Goal: Information Seeking & Learning: Compare options

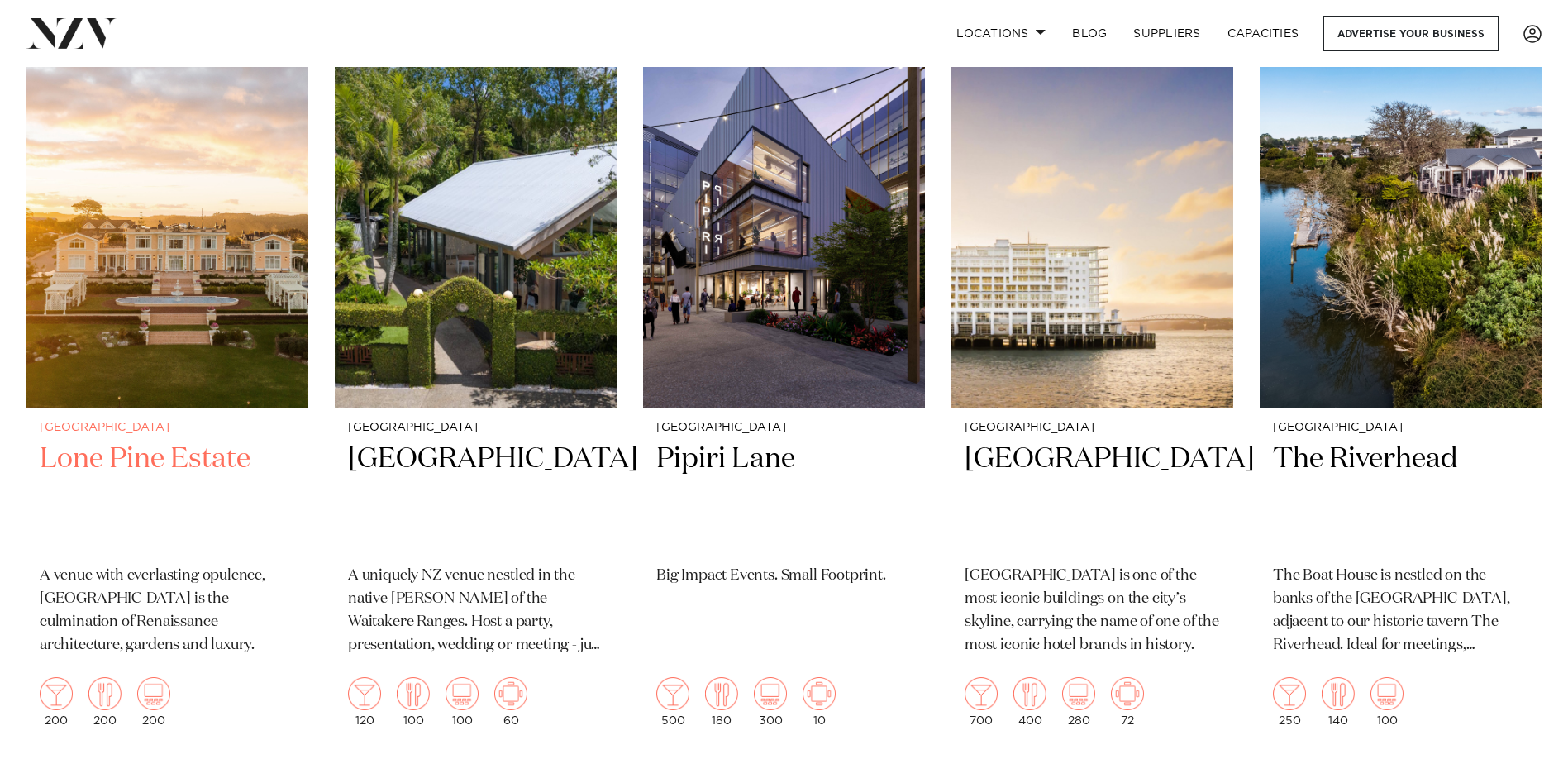
click at [198, 303] on img at bounding box center [167, 219] width 282 height 378
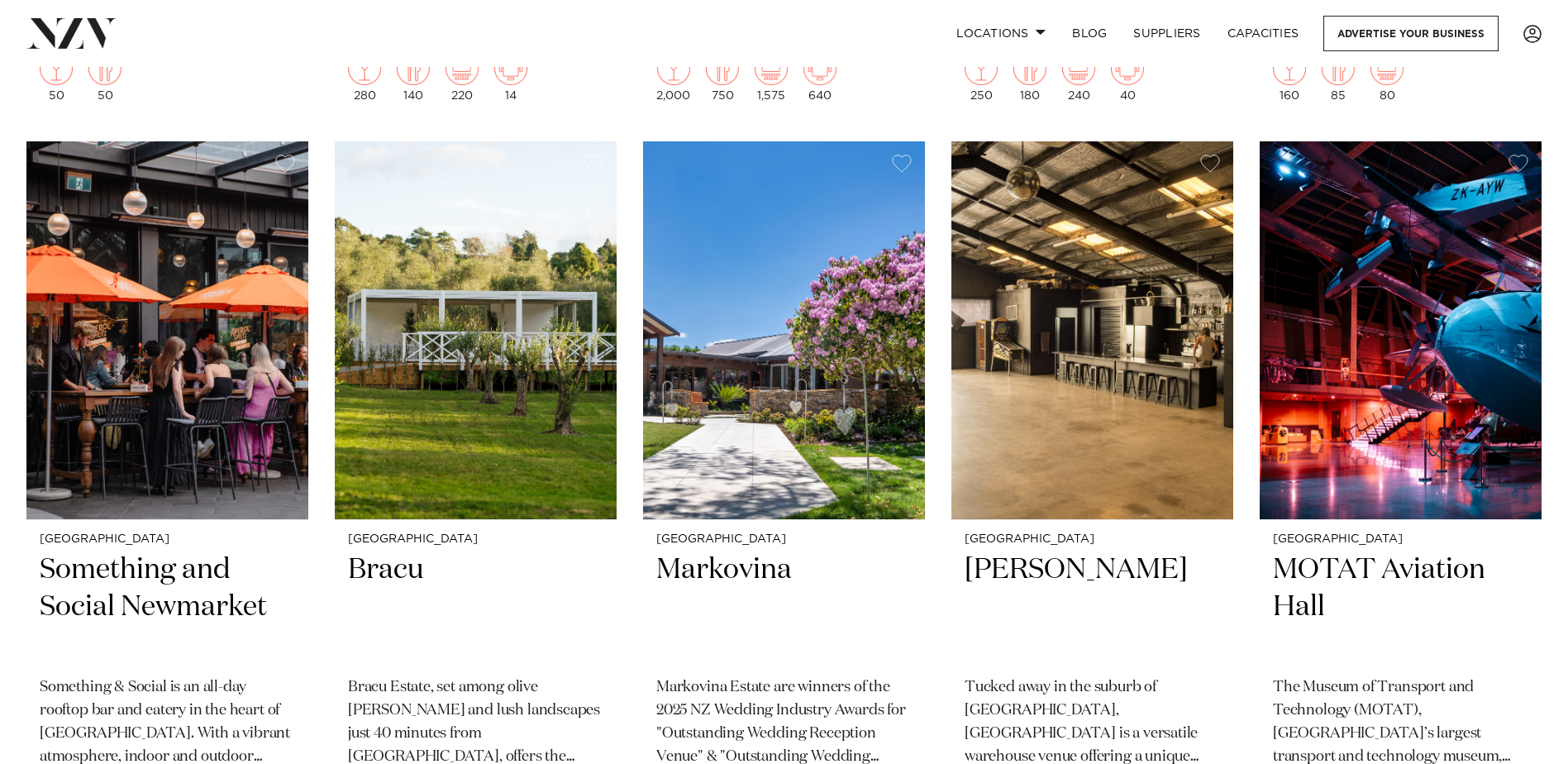
scroll to position [12903, 0]
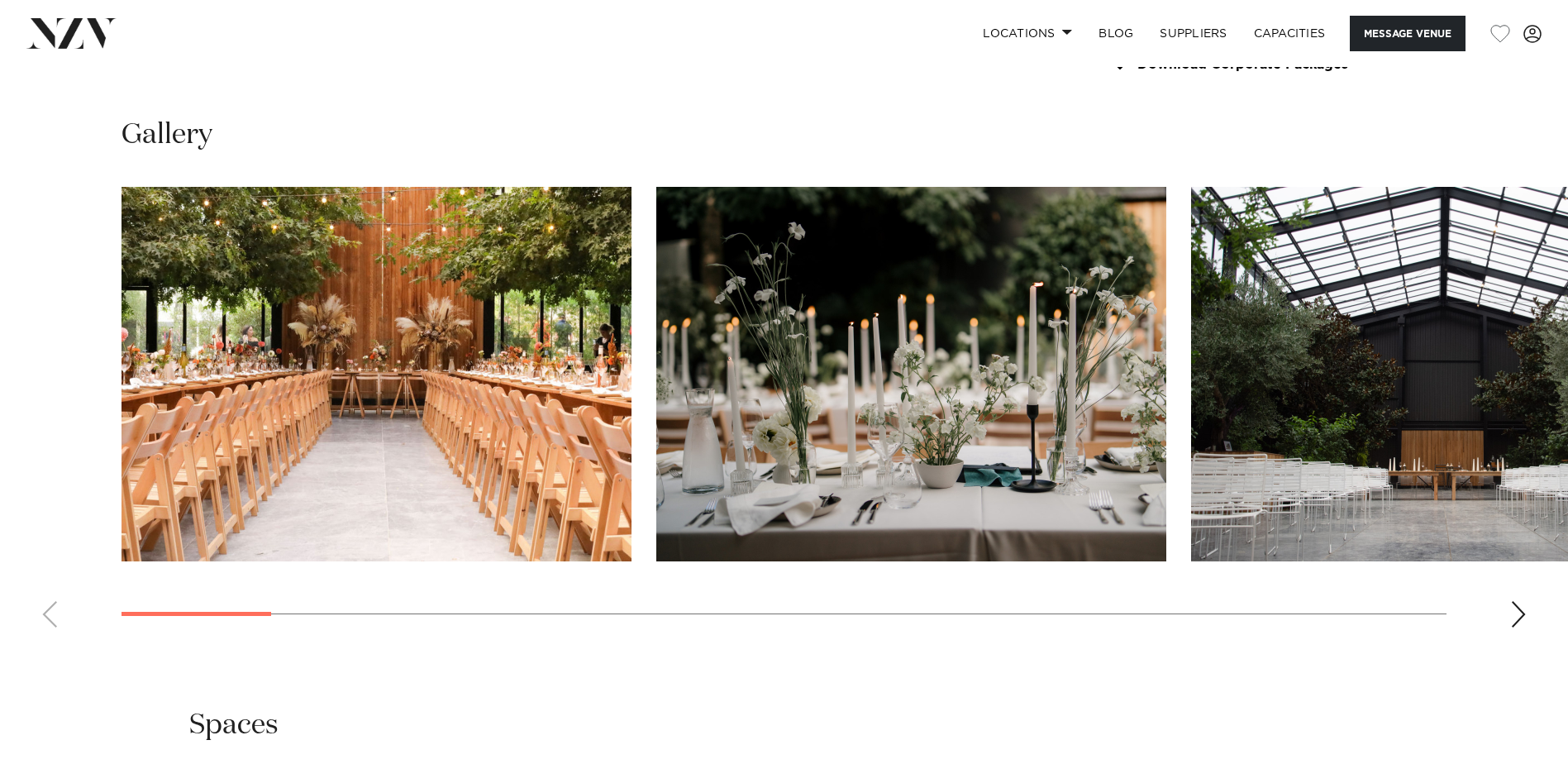
scroll to position [1737, 0]
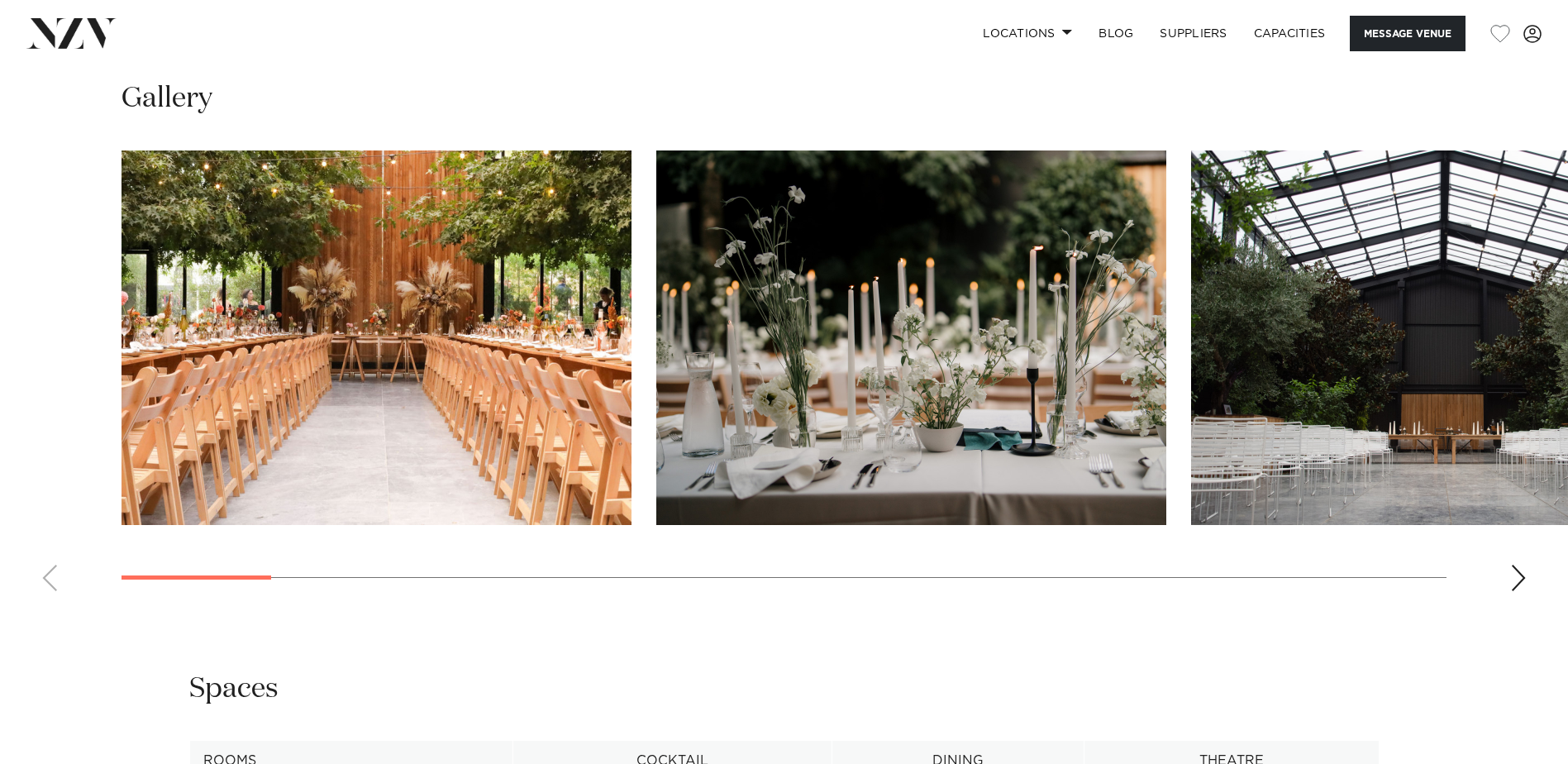
click at [309, 346] on img "1 / 22" at bounding box center [376, 337] width 510 height 375
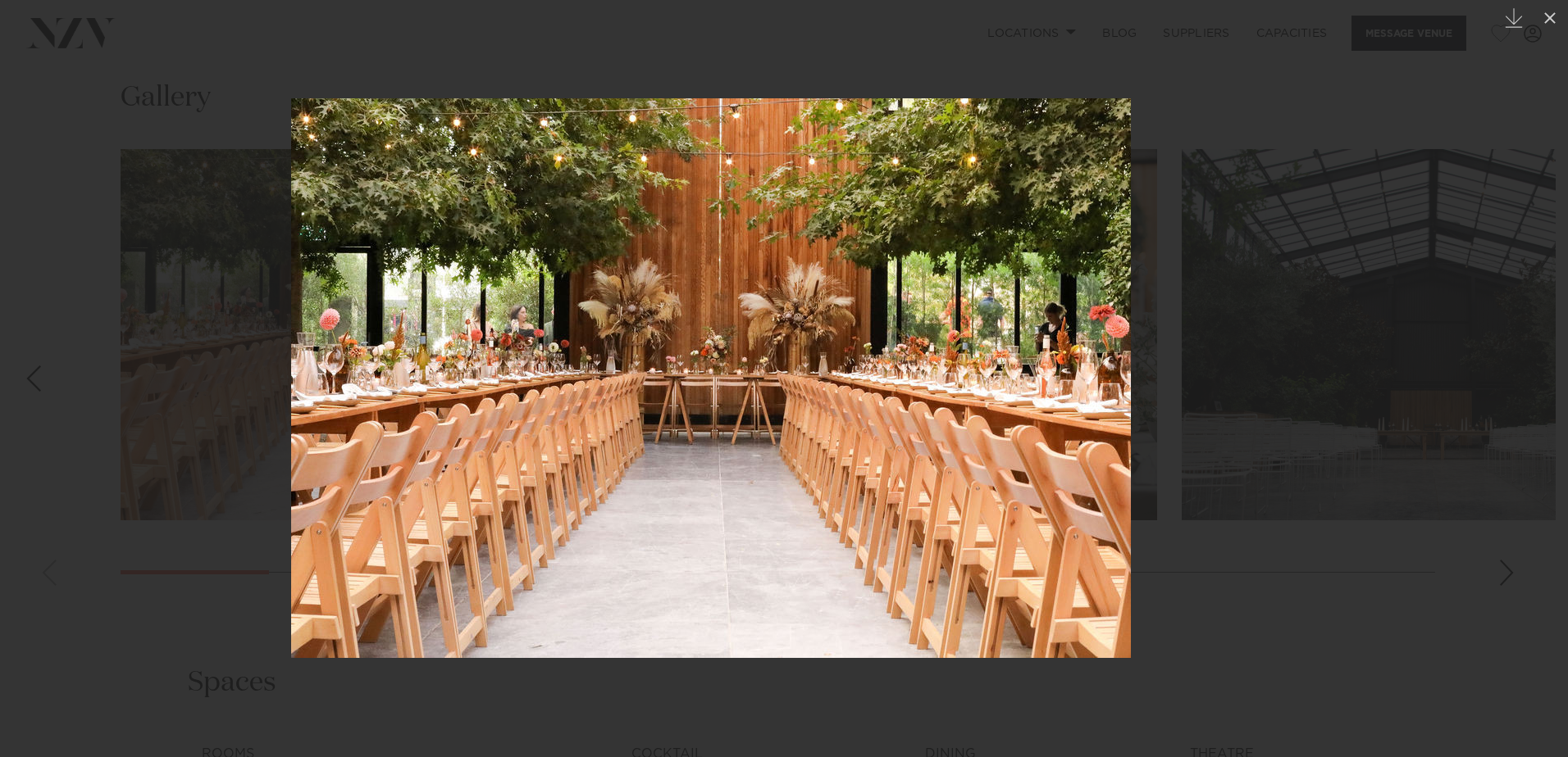
drag, startPoint x: 1087, startPoint y: 474, endPoint x: 657, endPoint y: 479, distance: 430.0
click at [628, 480] on img at bounding box center [711, 378] width 839 height 560
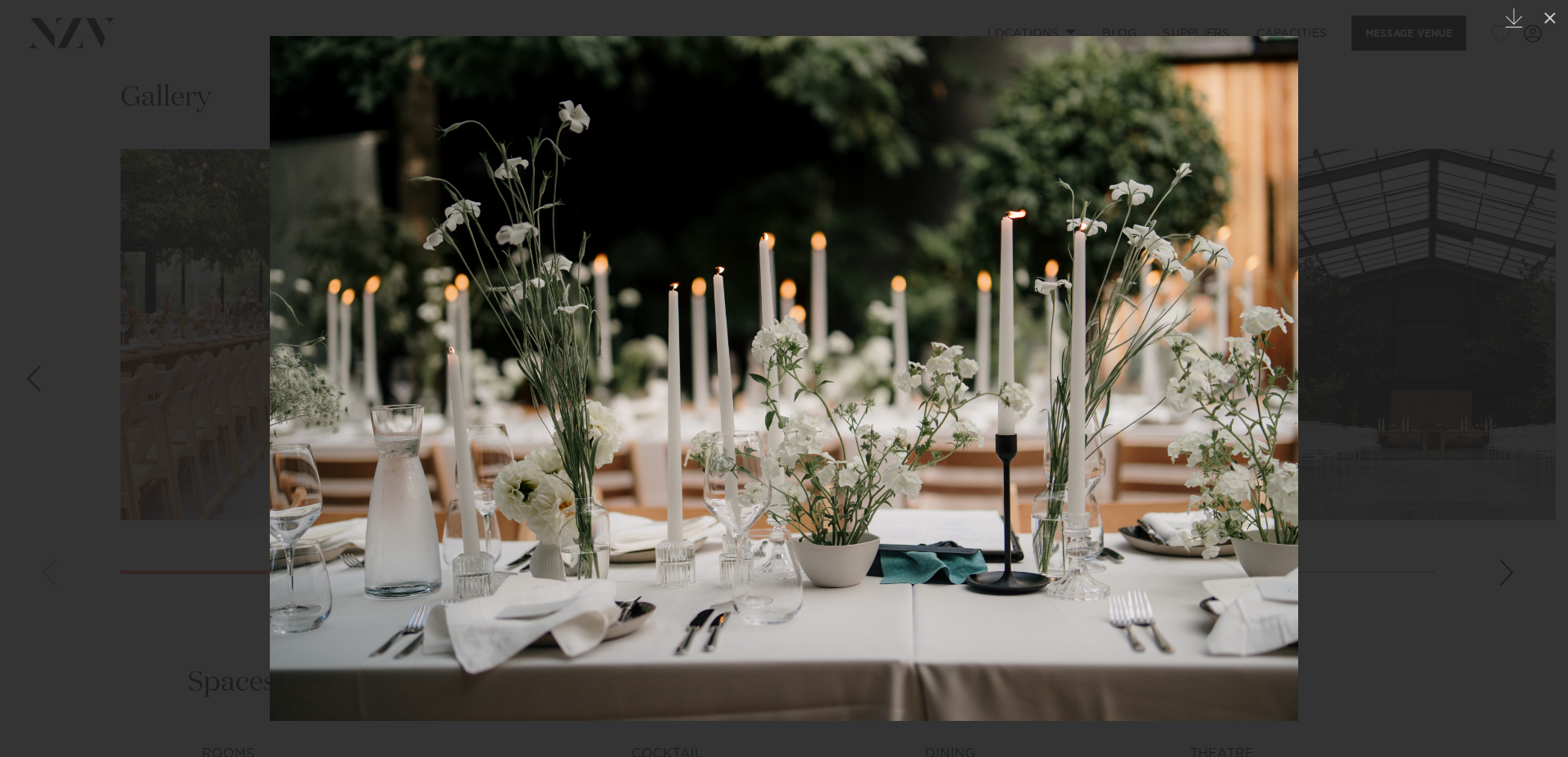
drag, startPoint x: 978, startPoint y: 493, endPoint x: 294, endPoint y: 493, distance: 684.0
click at [294, 493] on img at bounding box center [784, 379] width 1028 height 685
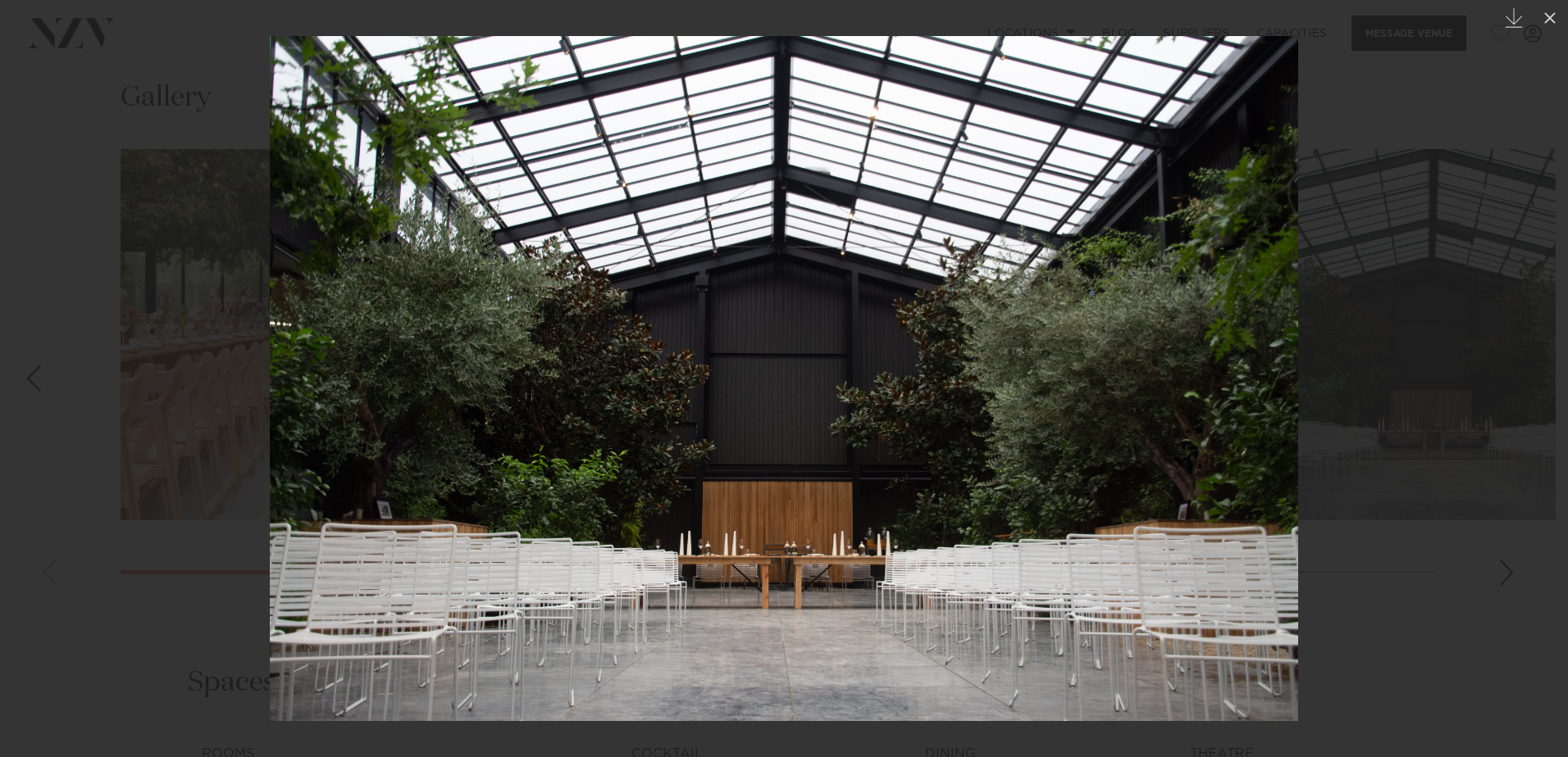
drag, startPoint x: 988, startPoint y: 479, endPoint x: 926, endPoint y: 504, distance: 66.9
click at [474, 497] on img at bounding box center [784, 379] width 1028 height 685
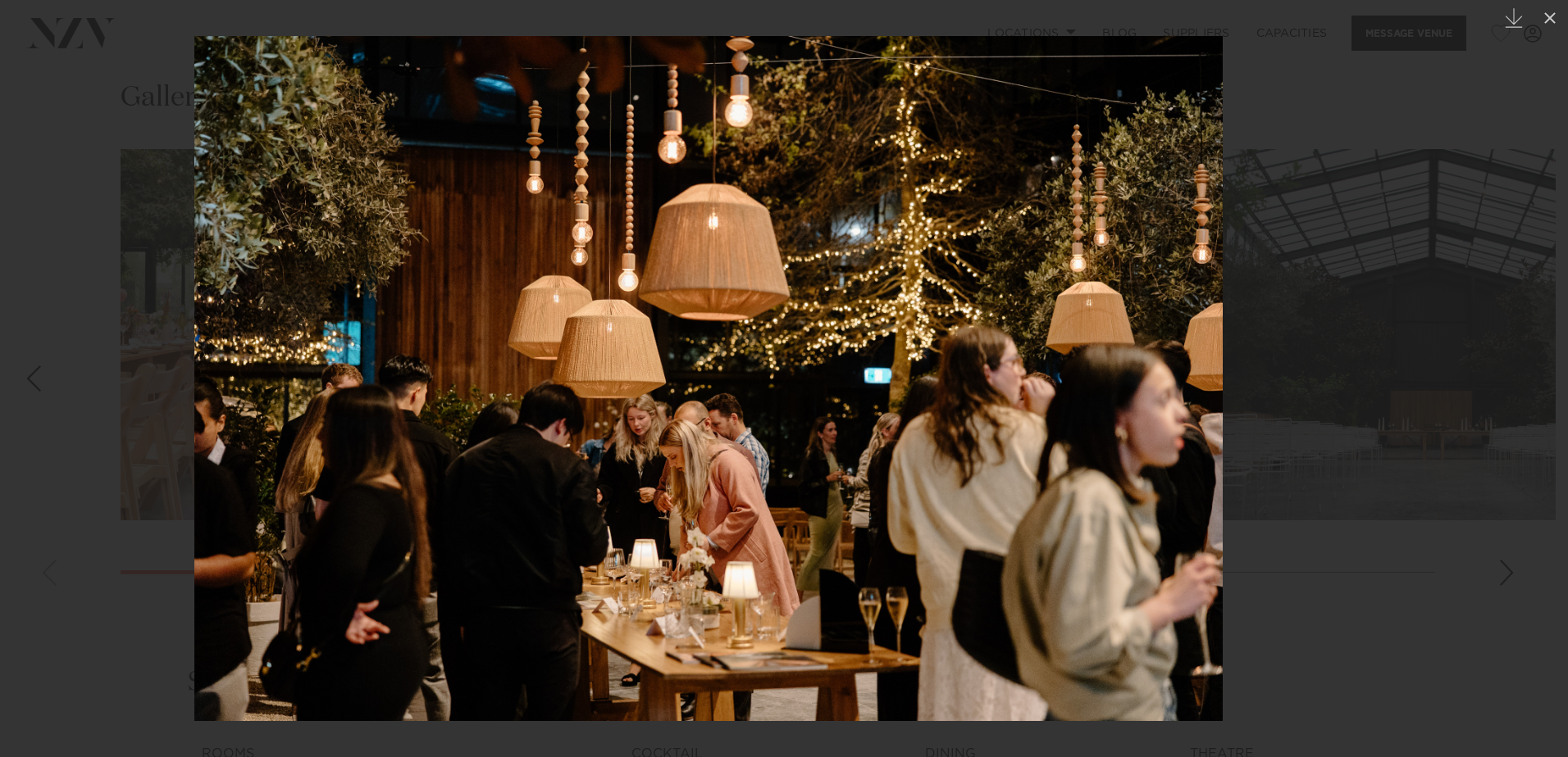
drag, startPoint x: 1077, startPoint y: 490, endPoint x: 409, endPoint y: 534, distance: 669.4
click at [434, 530] on img at bounding box center [708, 379] width 1028 height 685
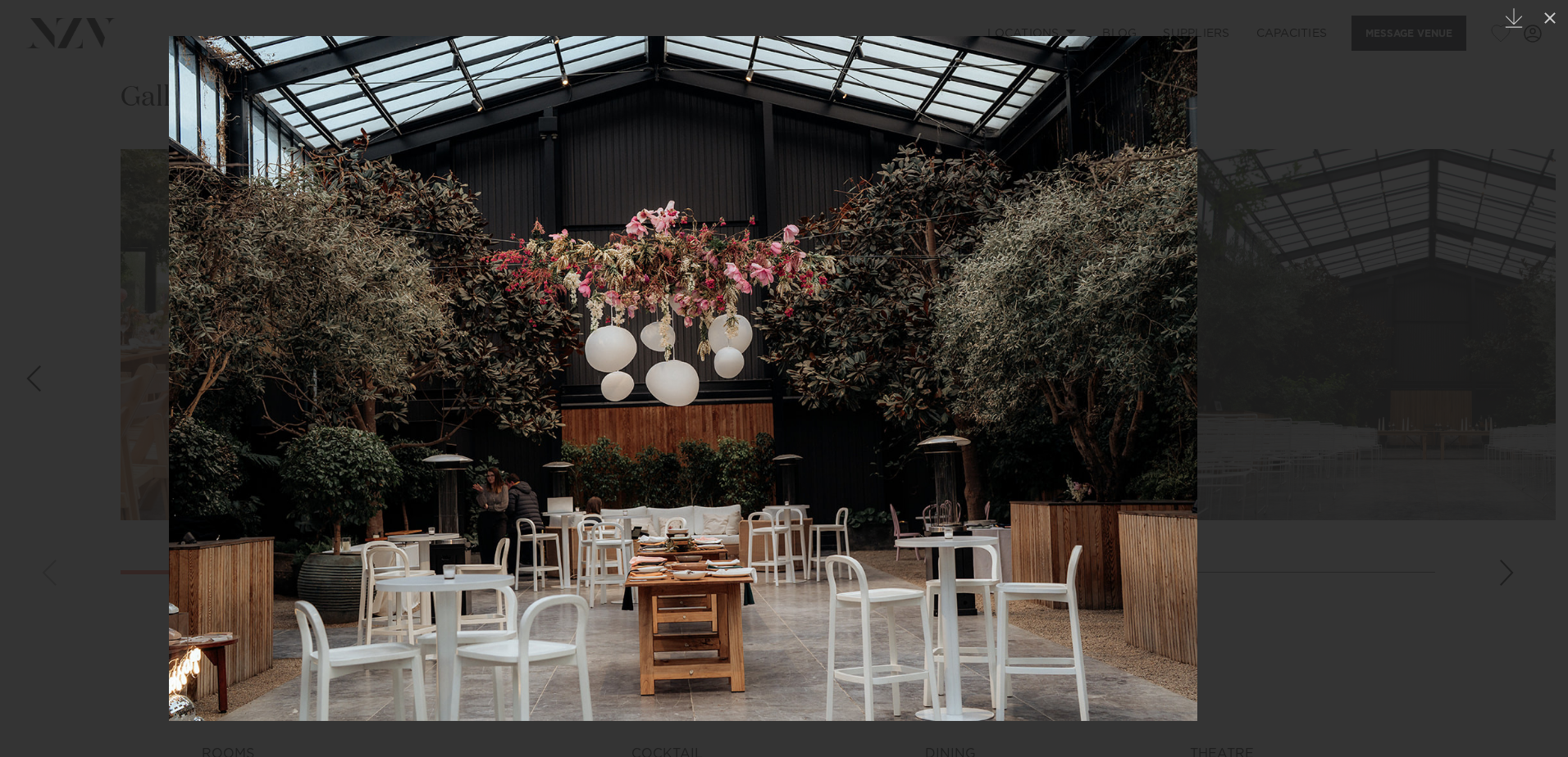
drag, startPoint x: 866, startPoint y: 435, endPoint x: 315, endPoint y: 504, distance: 555.3
click at [333, 503] on img at bounding box center [683, 379] width 1028 height 685
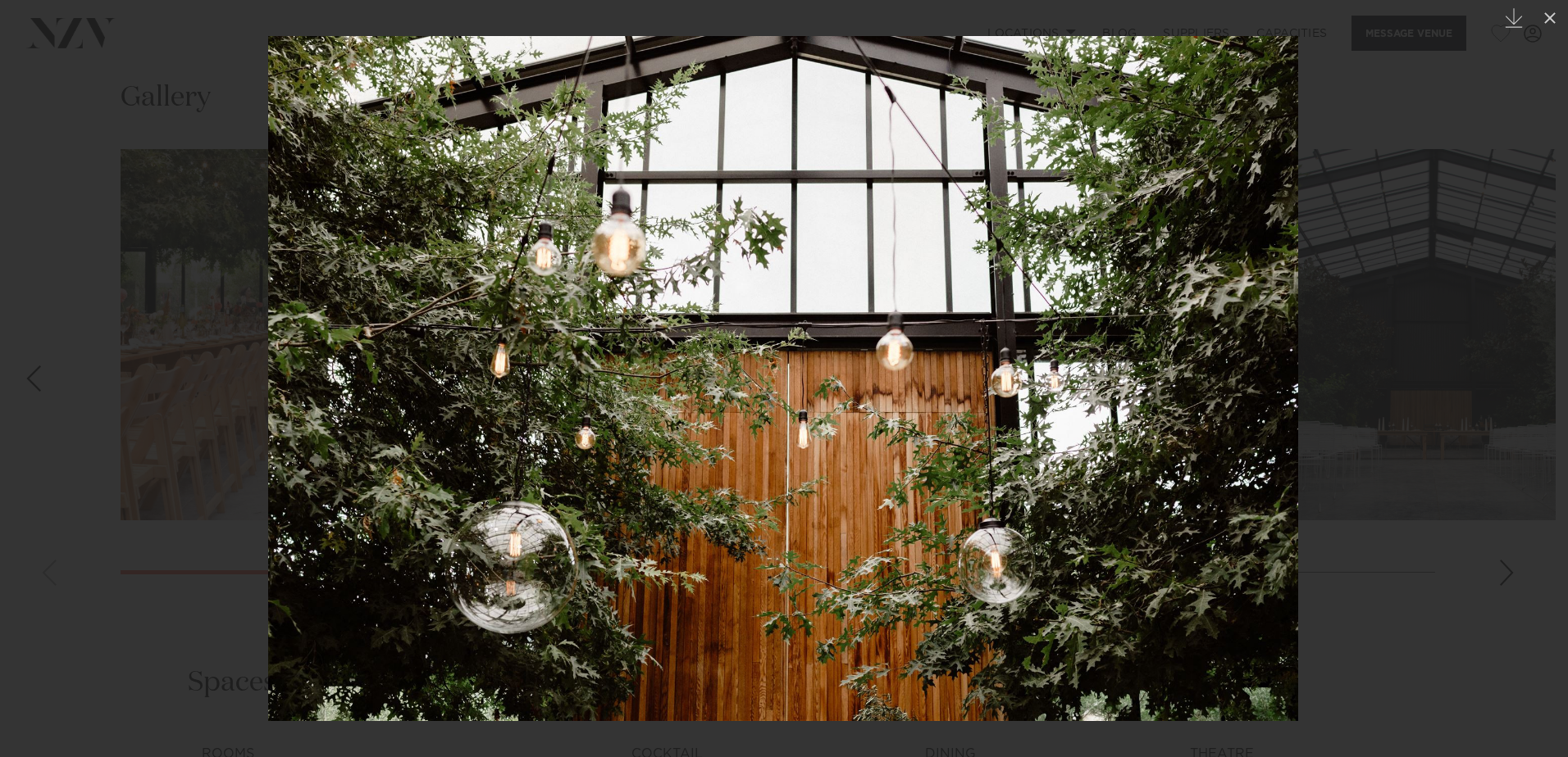
drag, startPoint x: 960, startPoint y: 513, endPoint x: 439, endPoint y: 521, distance: 521.1
click at [344, 511] on img at bounding box center [783, 379] width 1030 height 685
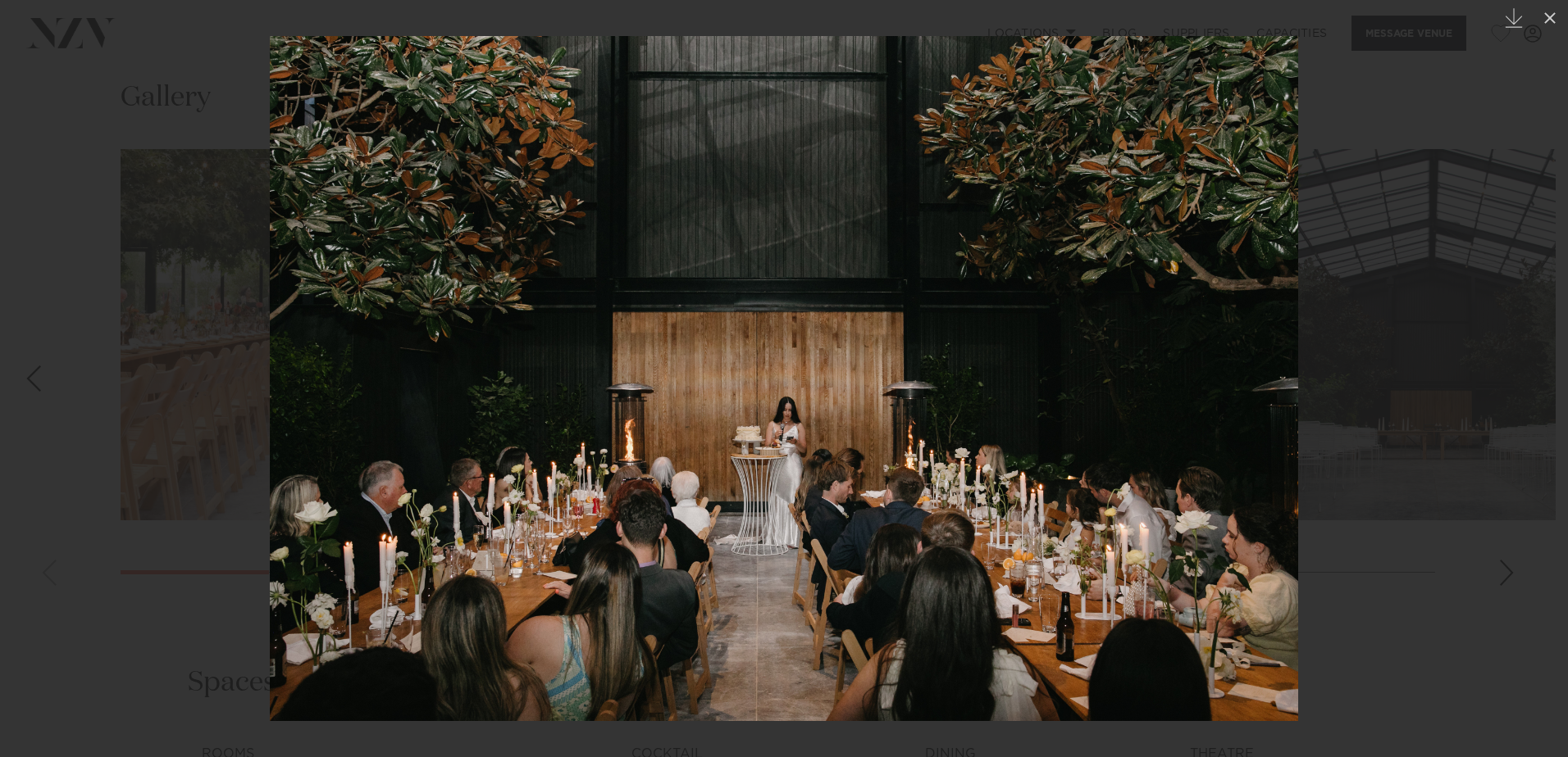
drag, startPoint x: 1085, startPoint y: 409, endPoint x: 155, endPoint y: 458, distance: 931.3
click at [270, 458] on img at bounding box center [784, 379] width 1028 height 685
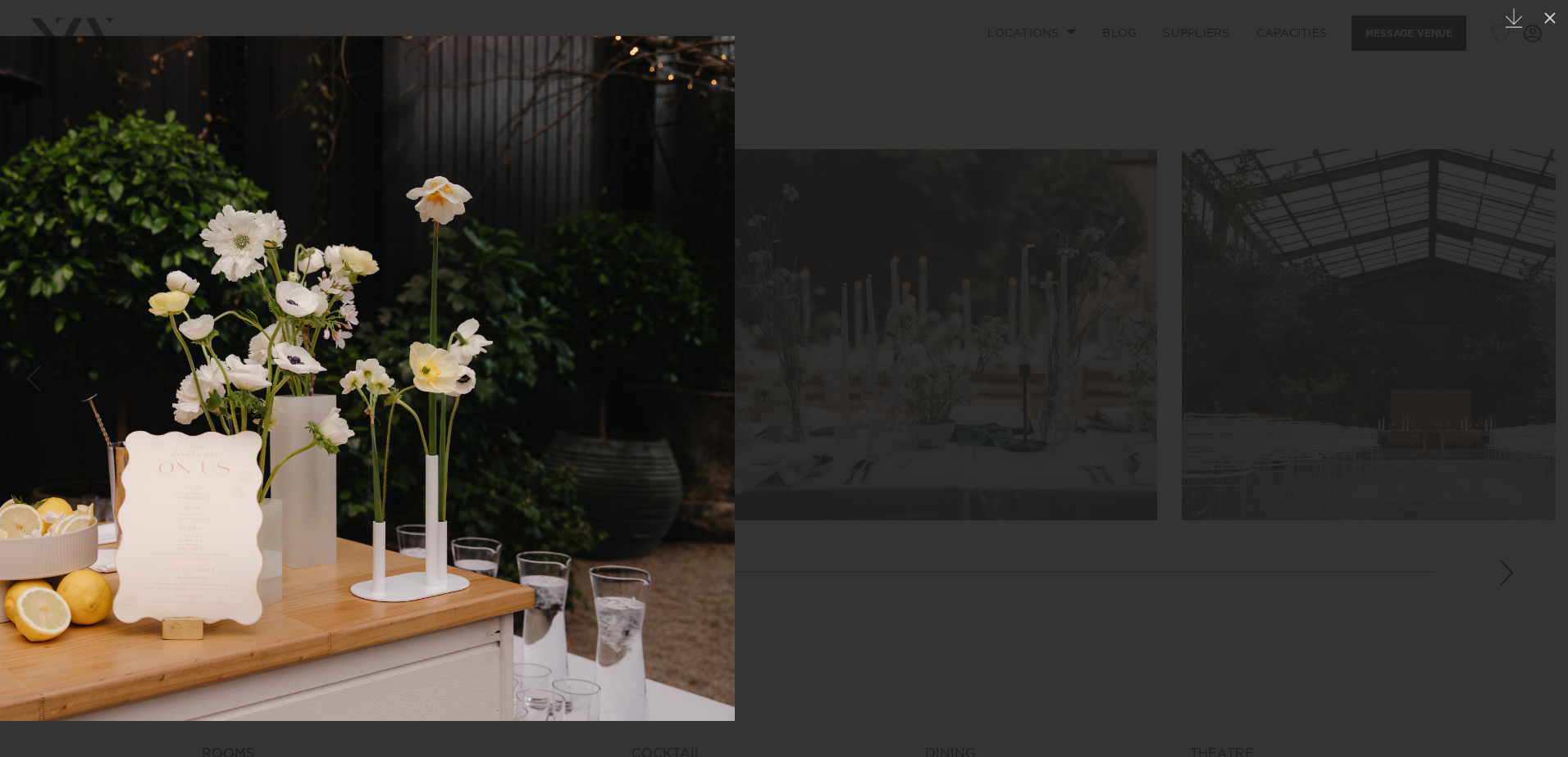
drag, startPoint x: 358, startPoint y: 399, endPoint x: 217, endPoint y: 392, distance: 141.2
click at [278, 399] on img at bounding box center [220, 379] width 1028 height 685
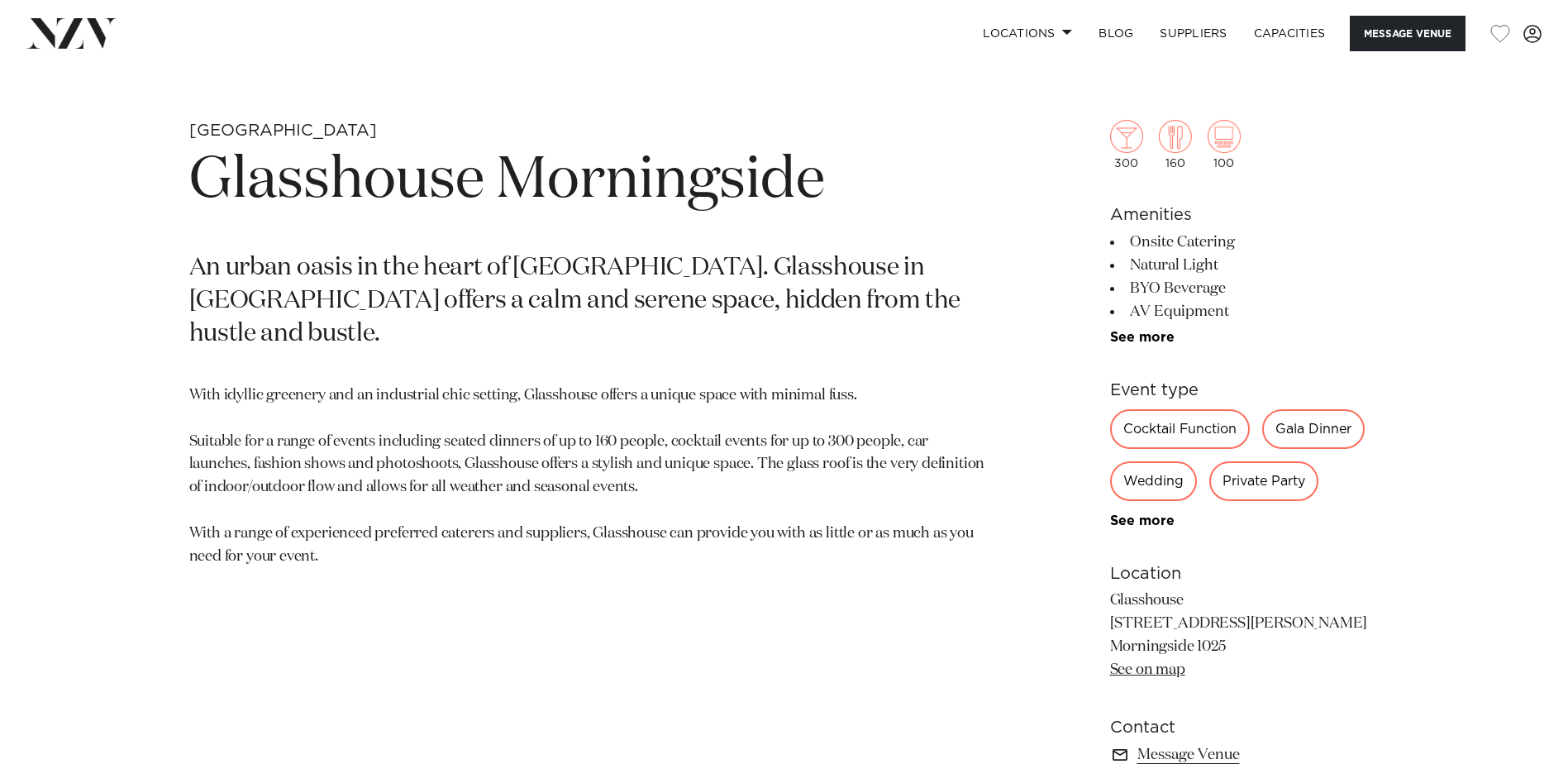
scroll to position [496, 0]
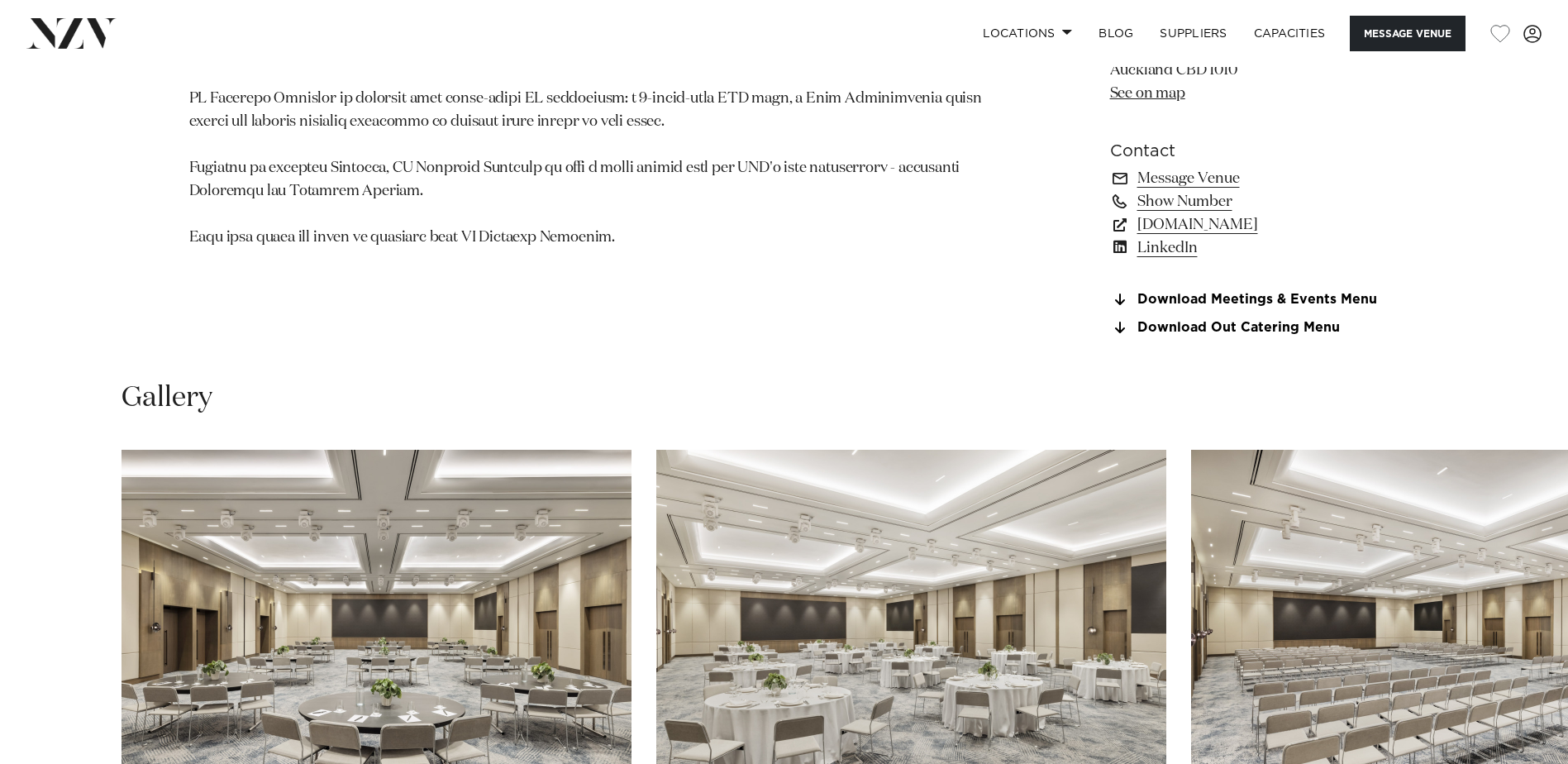
scroll to position [1654, 0]
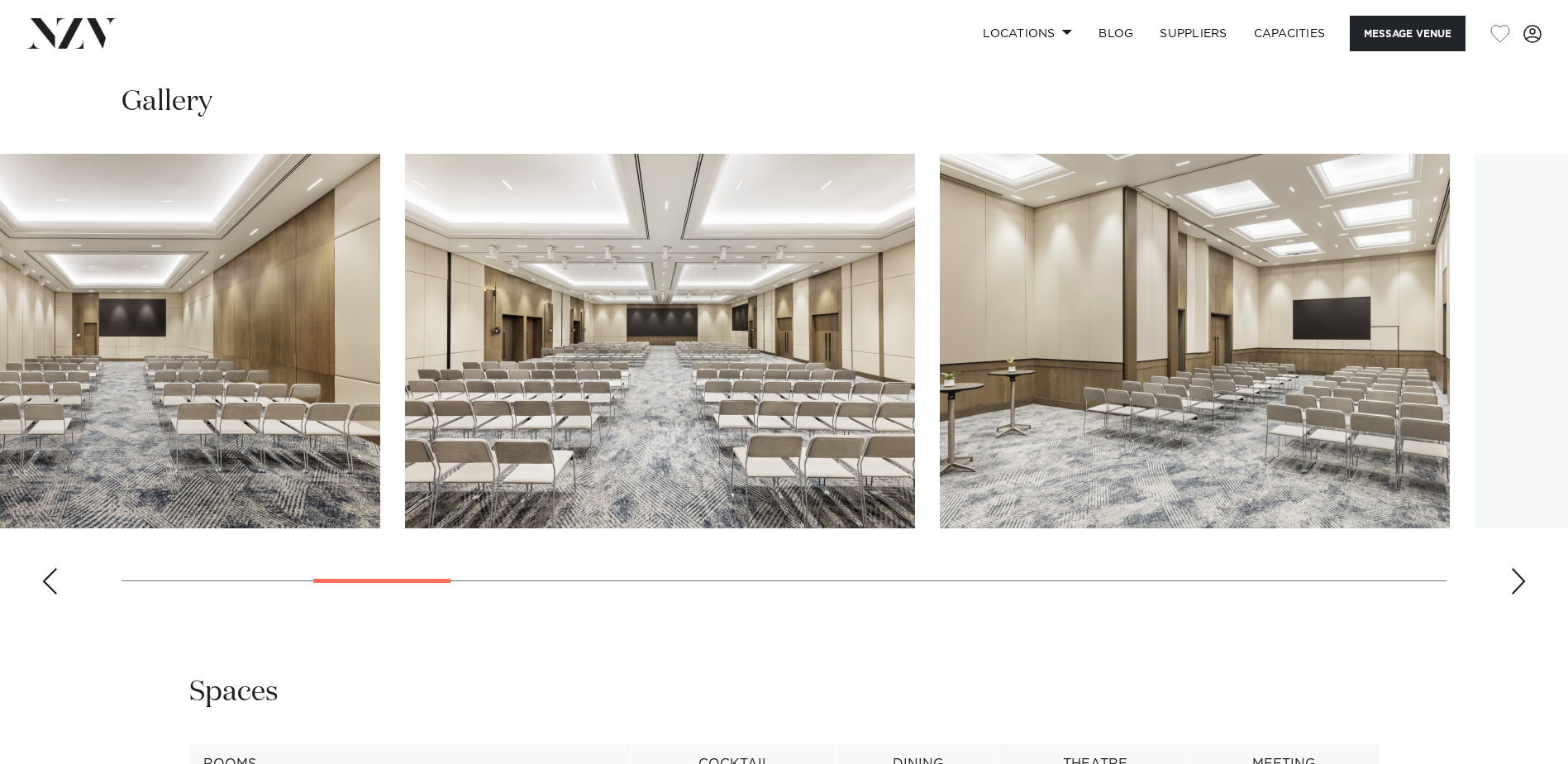
click at [405, 348] on img "5 / 24" at bounding box center [660, 341] width 510 height 375
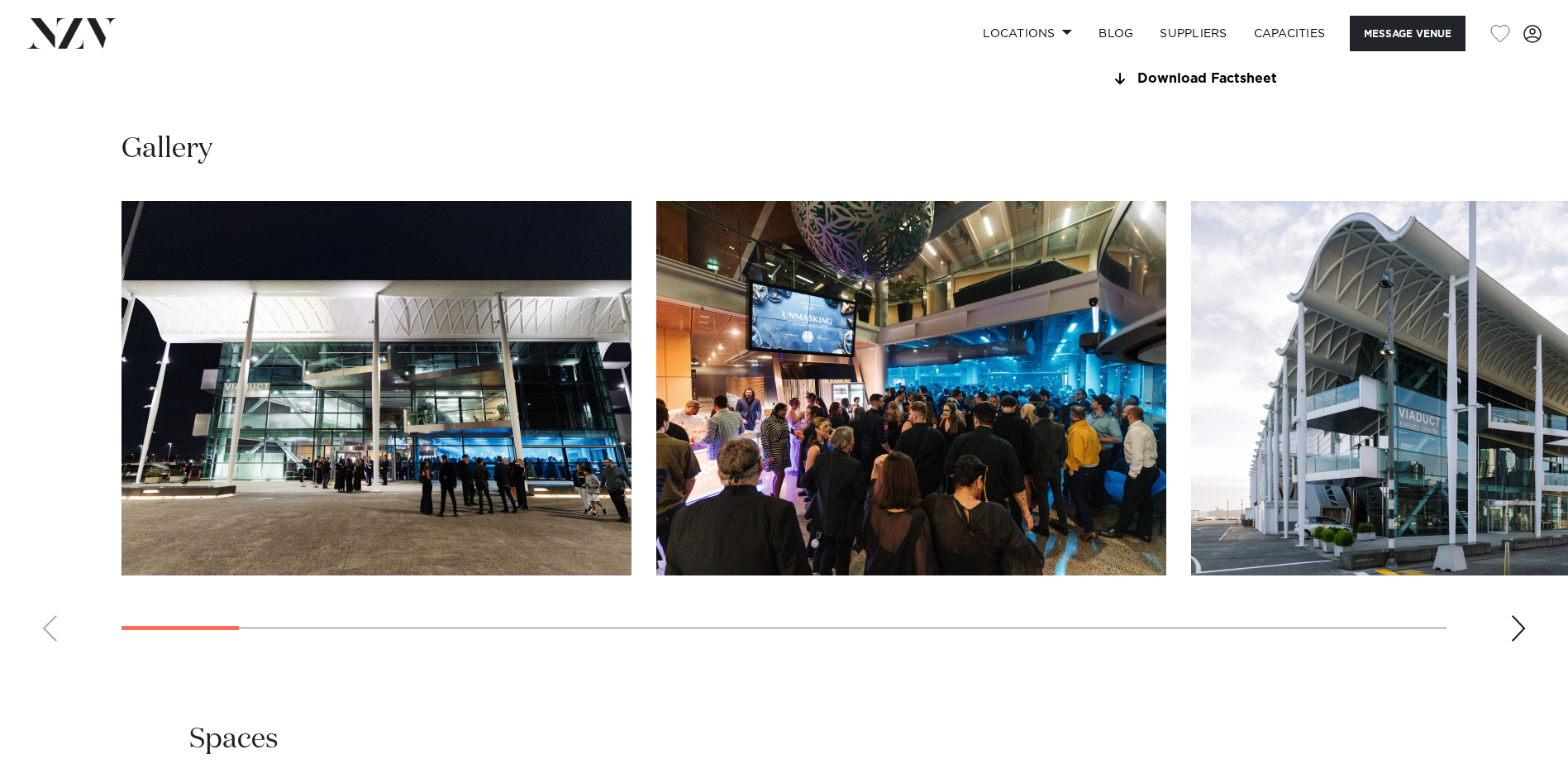
scroll to position [1654, 0]
click at [390, 379] on img "1 / 28" at bounding box center [376, 387] width 510 height 375
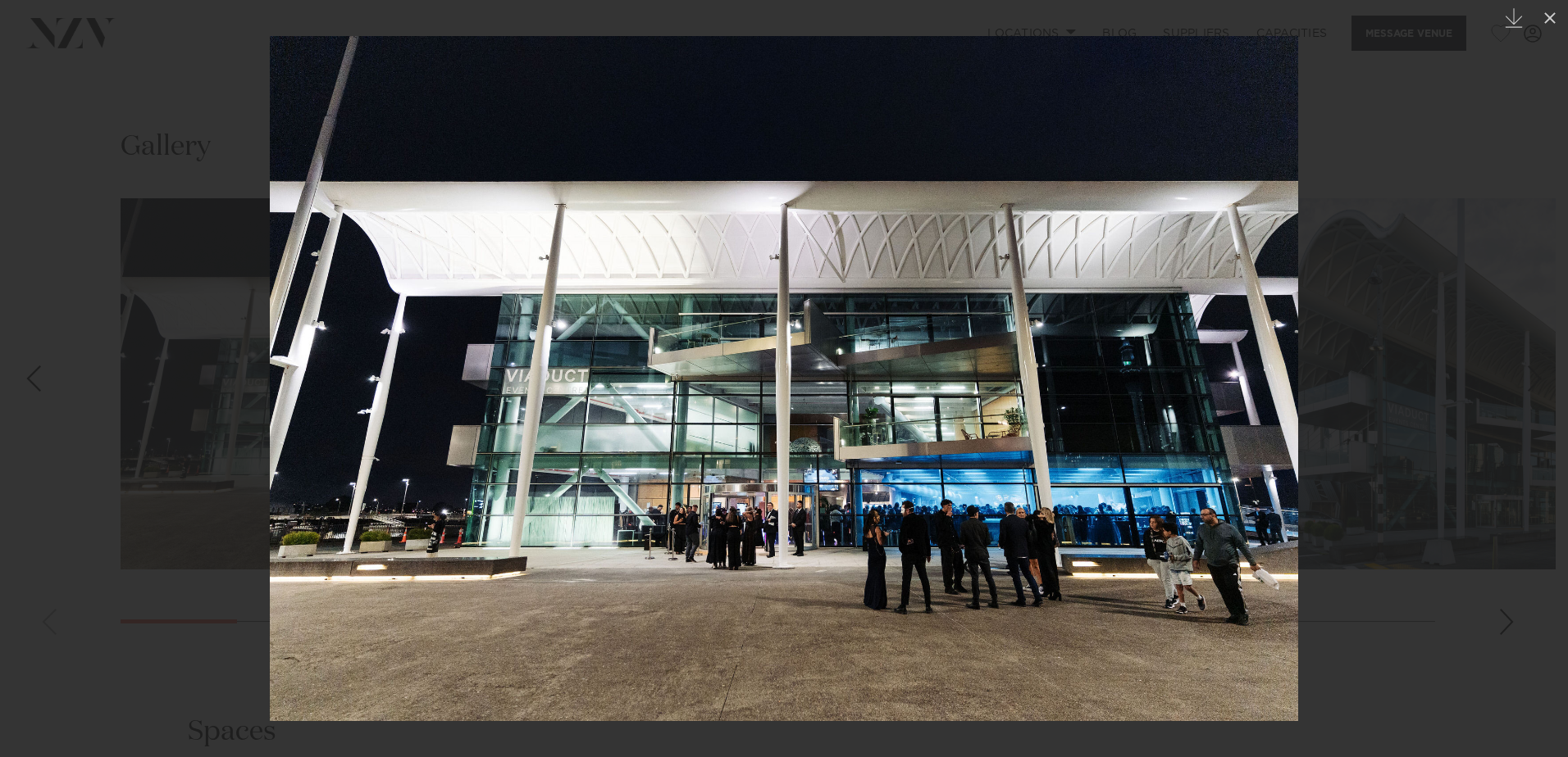
drag, startPoint x: 1045, startPoint y: 508, endPoint x: 615, endPoint y: 511, distance: 430.0
click at [619, 512] on img at bounding box center [784, 379] width 1028 height 685
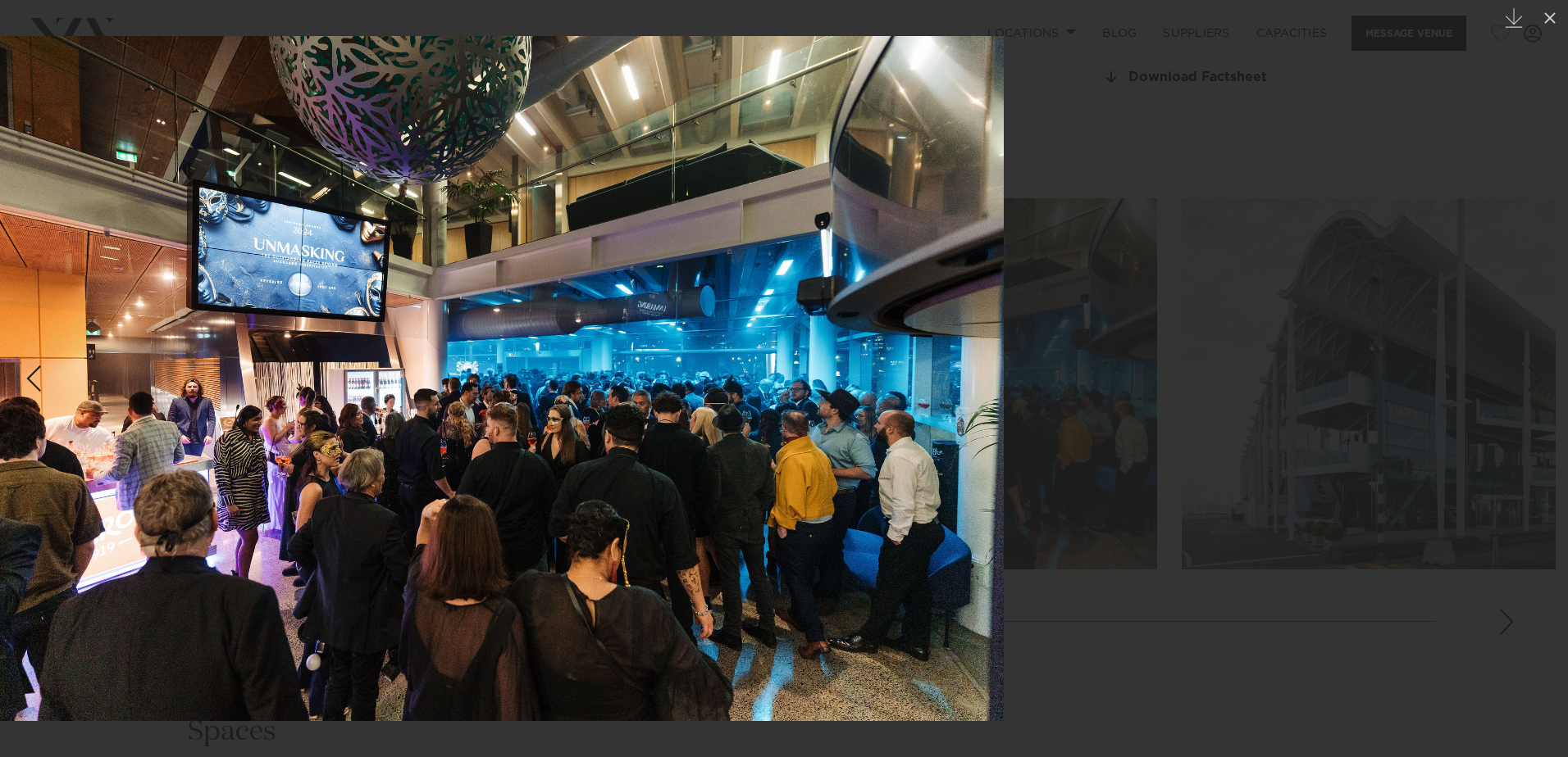
drag, startPoint x: 1158, startPoint y: 405, endPoint x: 579, endPoint y: 461, distance: 581.7
click at [594, 460] on img at bounding box center [489, 379] width 1028 height 685
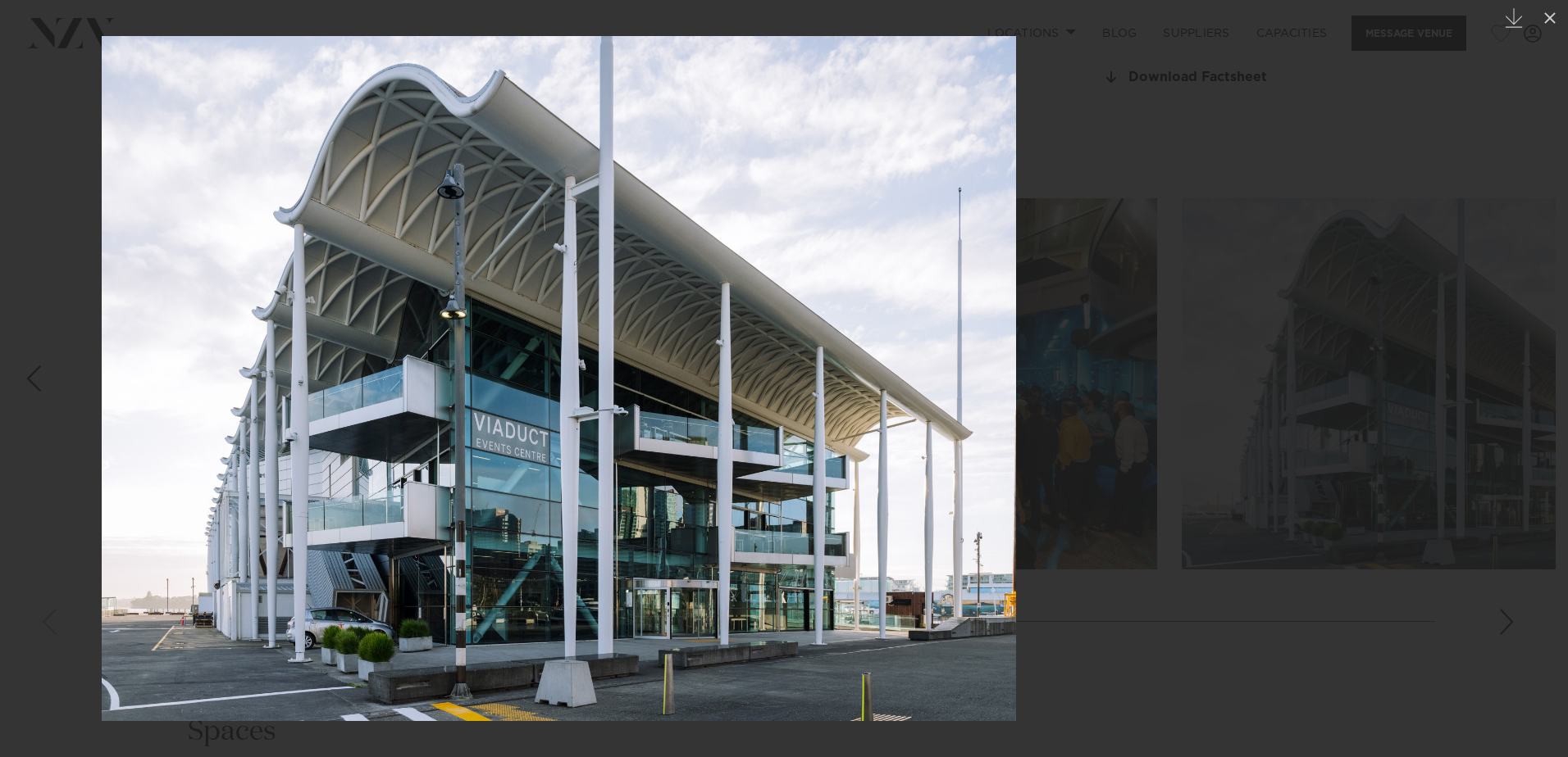
drag, startPoint x: 1090, startPoint y: 404, endPoint x: 436, endPoint y: 490, distance: 659.6
click at [437, 490] on img at bounding box center [558, 379] width 914 height 685
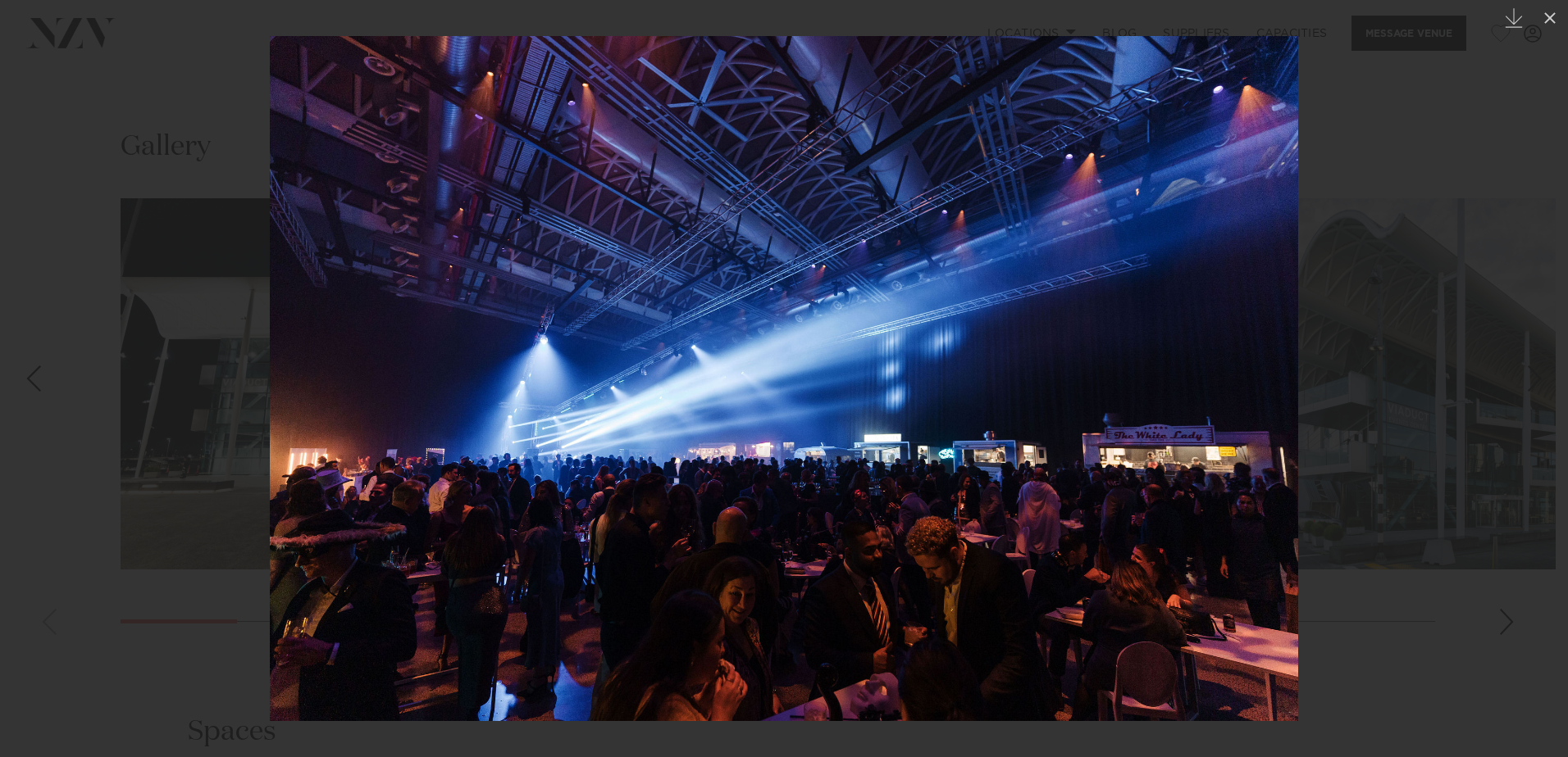
drag, startPoint x: 962, startPoint y: 465, endPoint x: 443, endPoint y: 489, distance: 519.6
click at [461, 489] on img at bounding box center [784, 379] width 1028 height 685
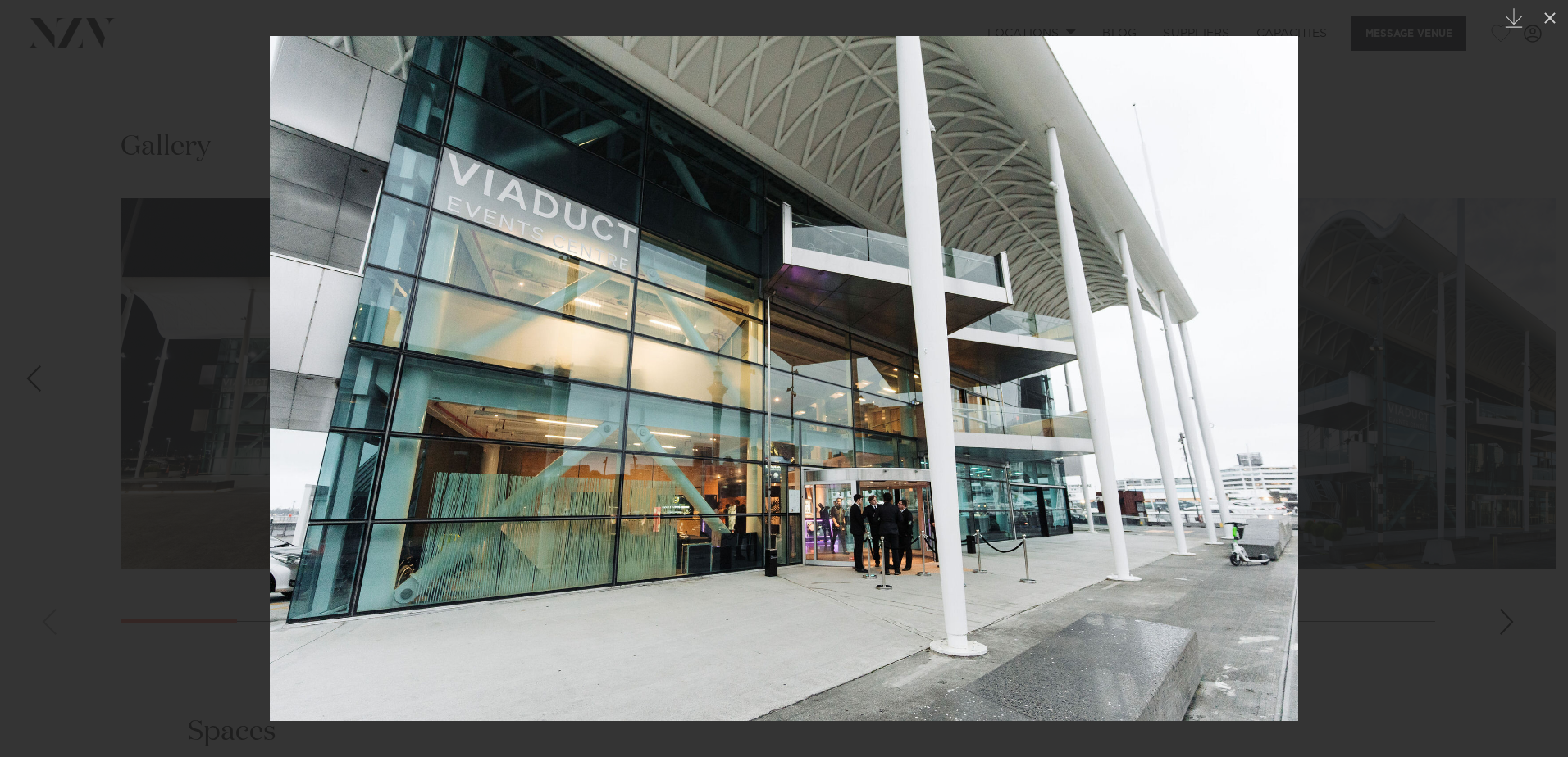
click at [349, 513] on img at bounding box center [784, 379] width 1028 height 685
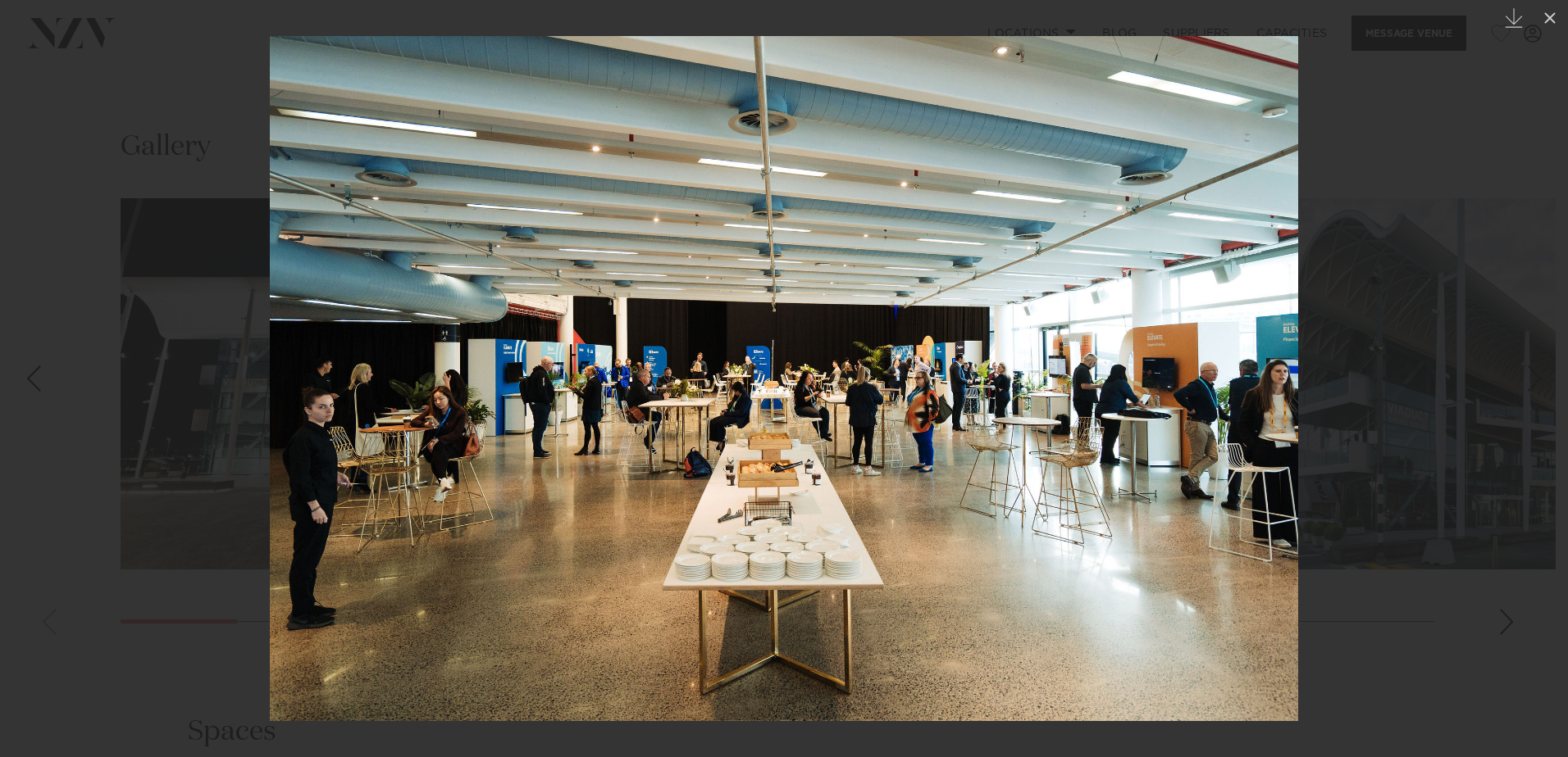
drag, startPoint x: 867, startPoint y: 407, endPoint x: 294, endPoint y: 450, distance: 574.6
click at [307, 447] on img at bounding box center [784, 379] width 1028 height 685
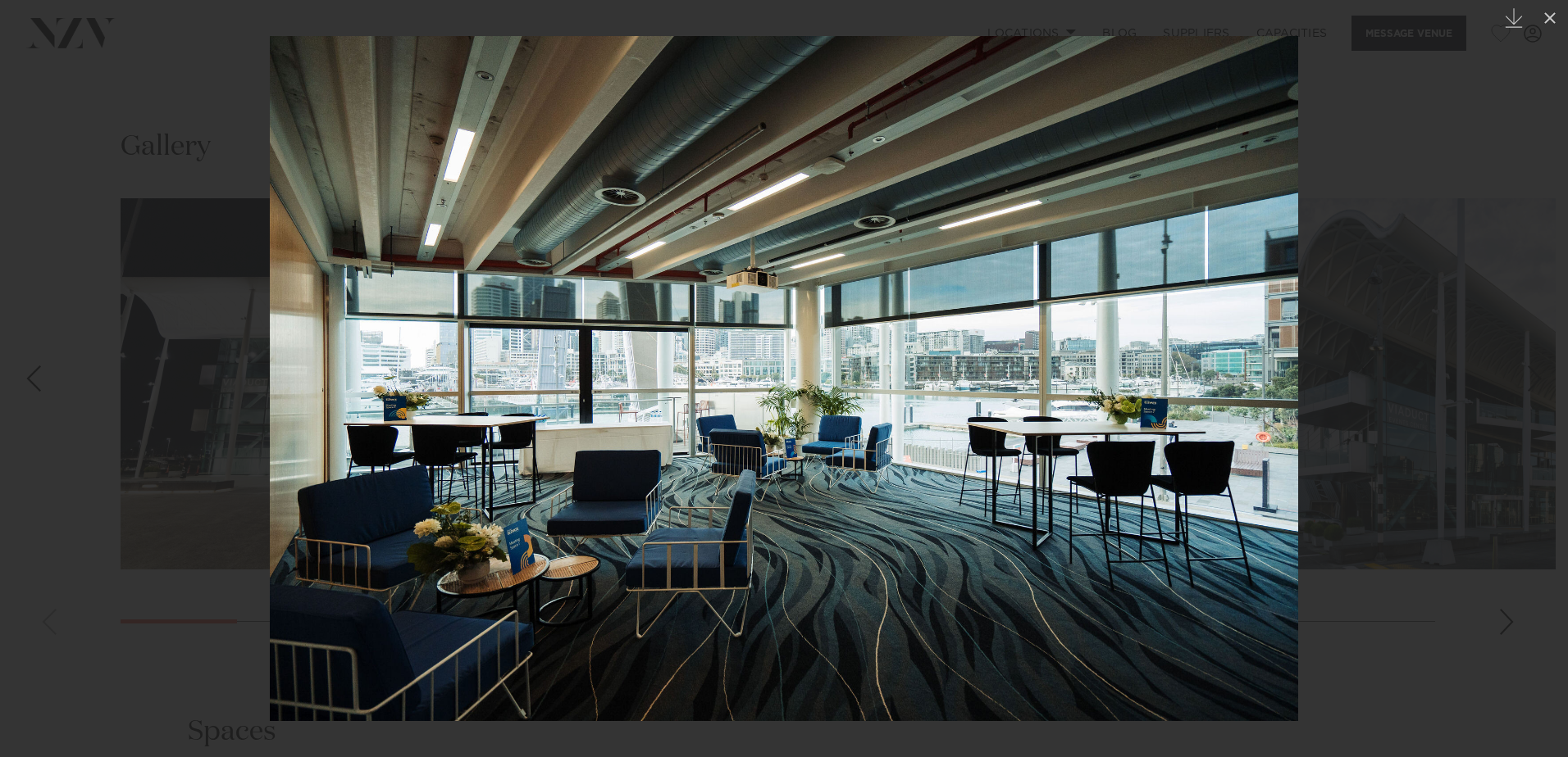
drag, startPoint x: 1204, startPoint y: 472, endPoint x: 225, endPoint y: 513, distance: 979.9
click at [270, 509] on img at bounding box center [784, 379] width 1028 height 685
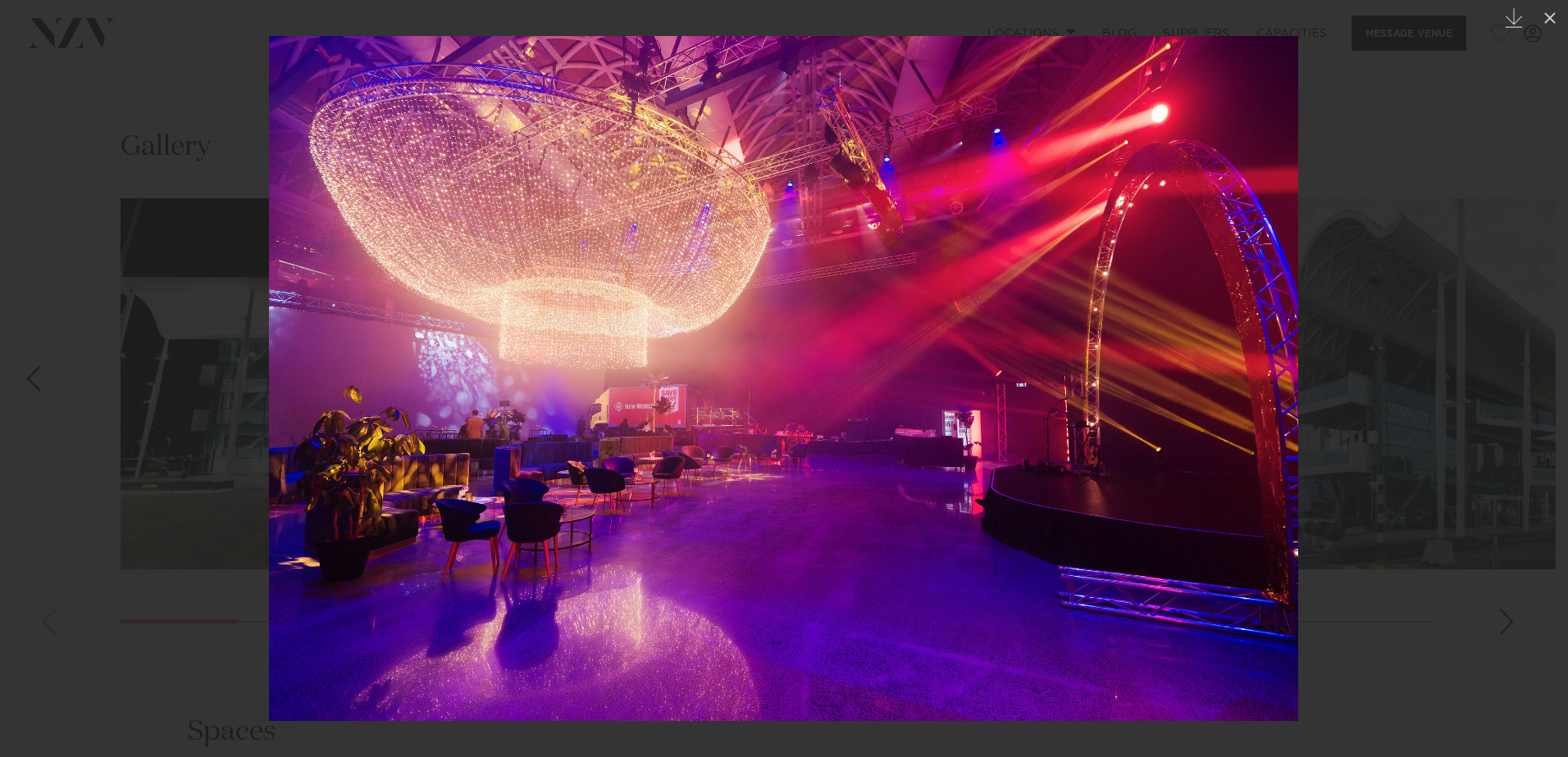
drag, startPoint x: 1097, startPoint y: 460, endPoint x: 409, endPoint y: 472, distance: 688.1
click at [412, 472] on img at bounding box center [784, 379] width 1029 height 685
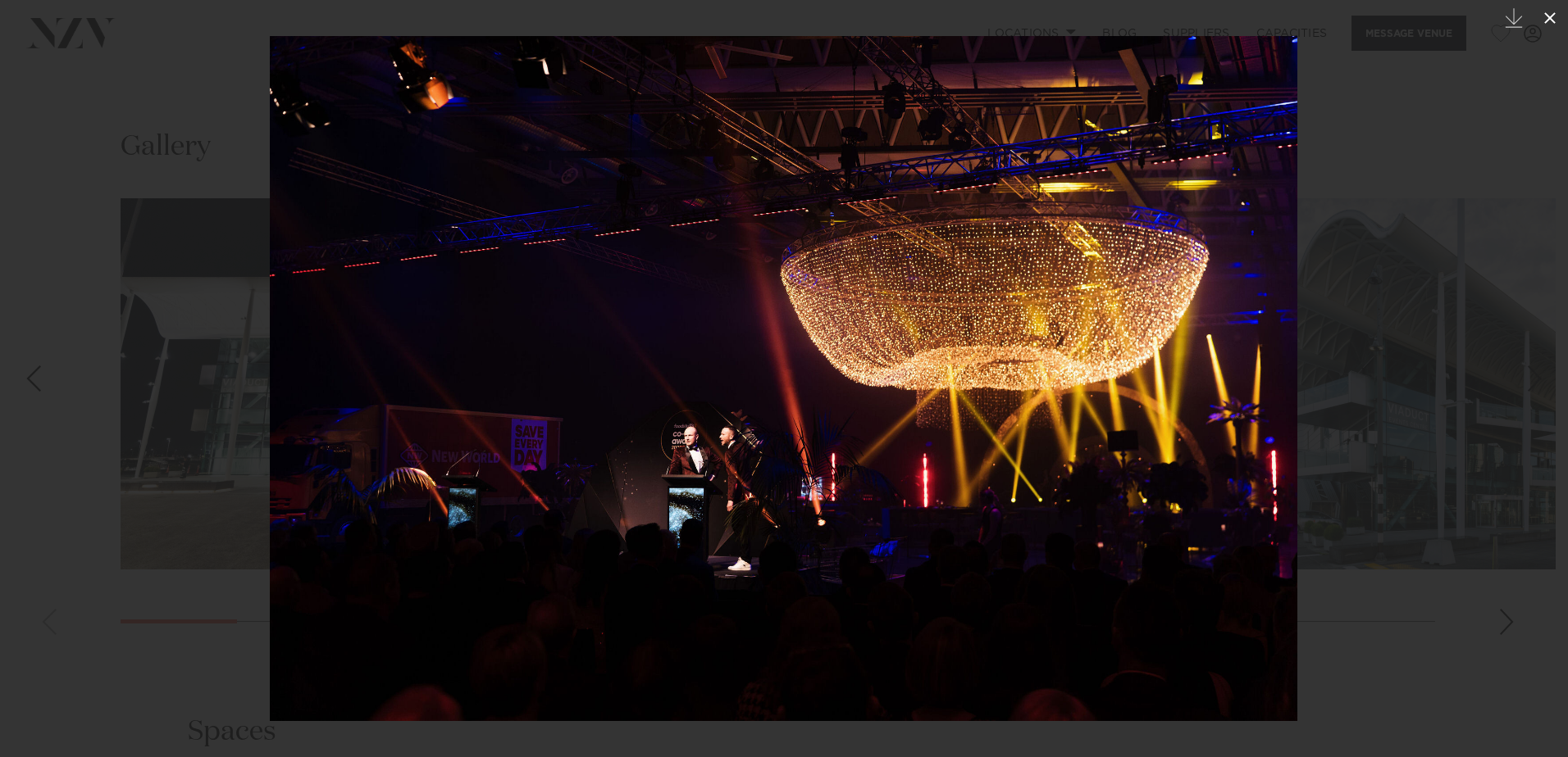
click at [1554, 17] on icon at bounding box center [1549, 18] width 19 height 19
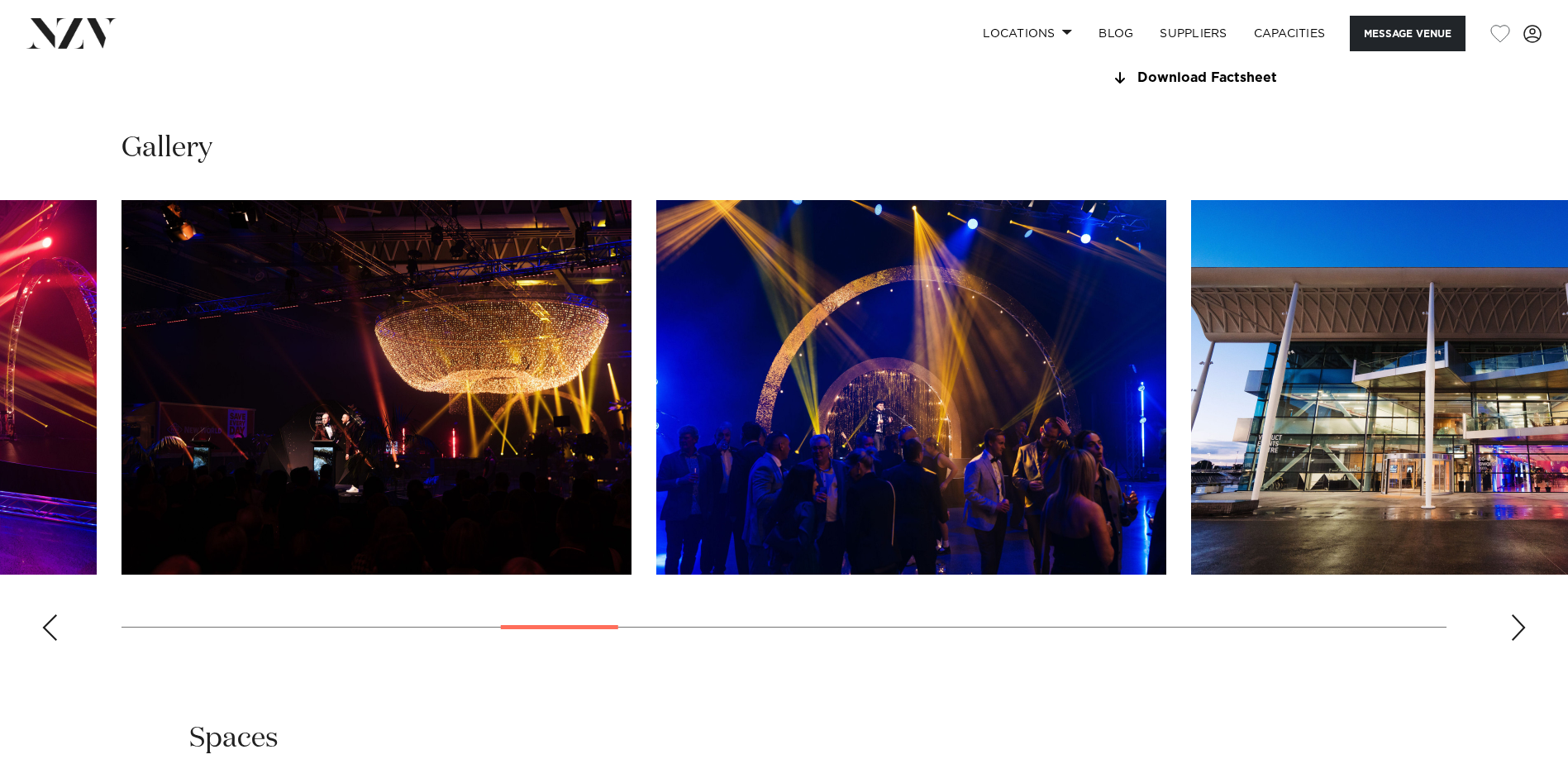
click at [1191, 536] on img "11 / 28" at bounding box center [1446, 387] width 510 height 375
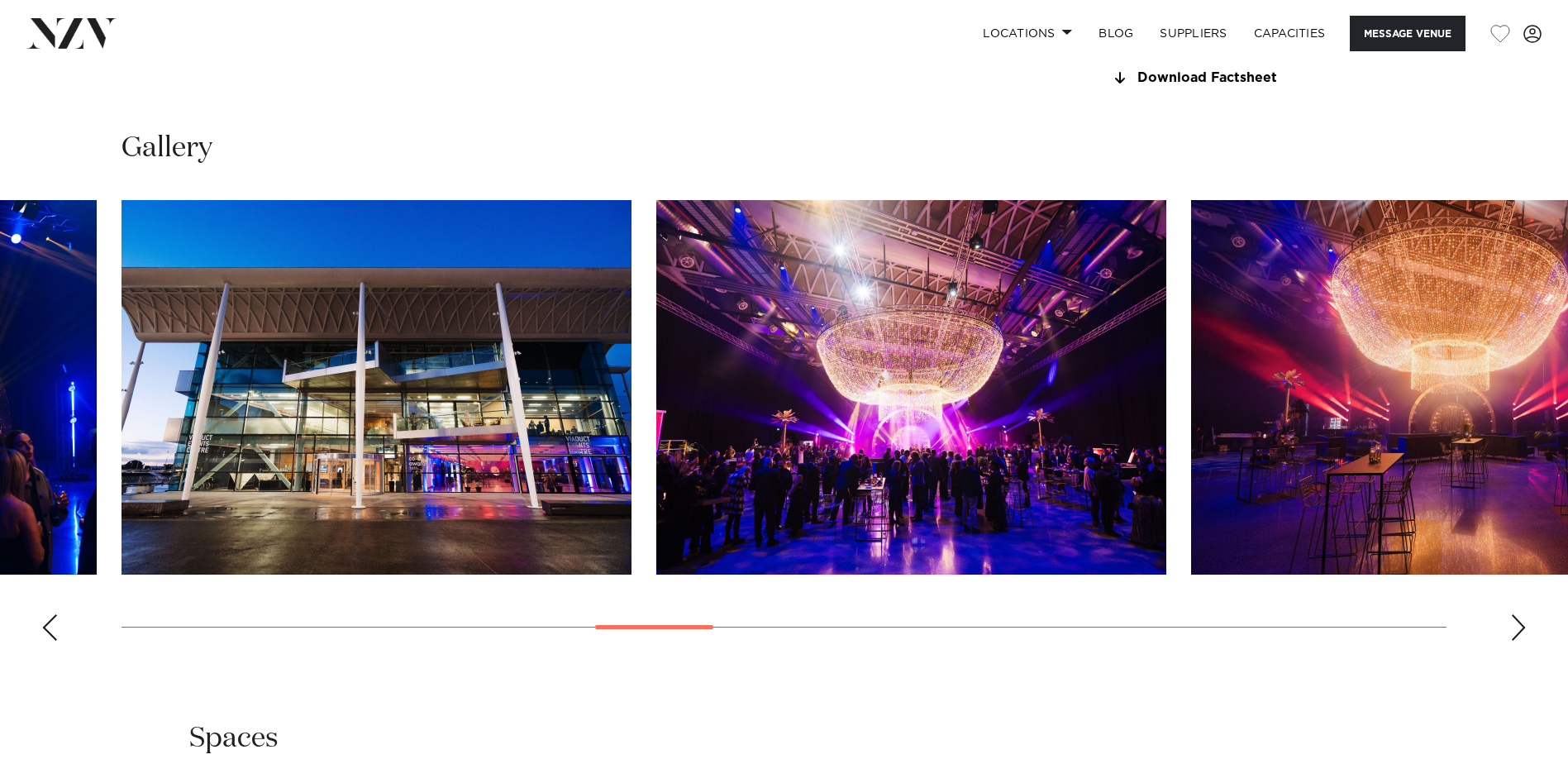
click at [656, 545] on img "12 / 28" at bounding box center [911, 387] width 510 height 375
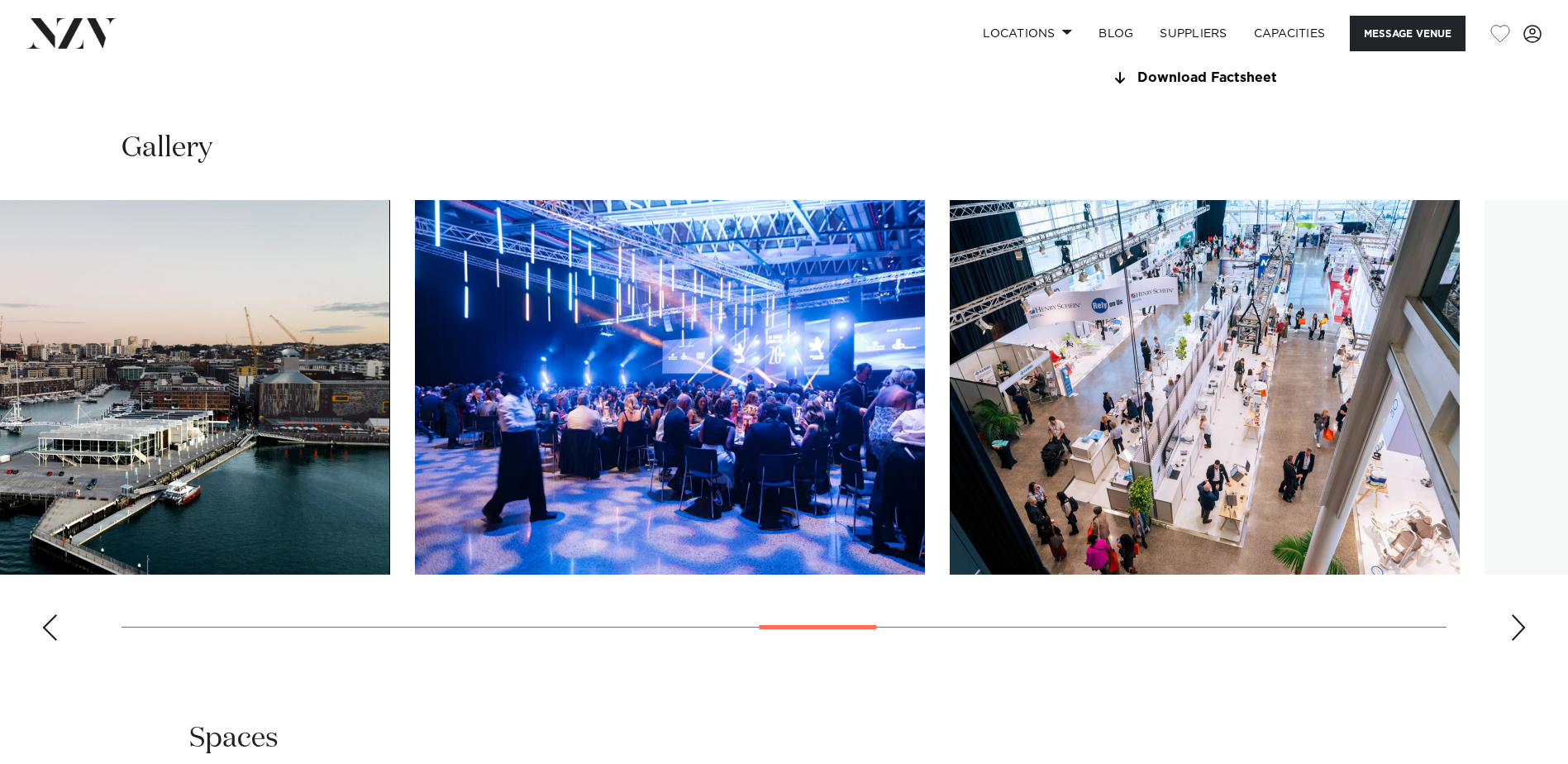
click at [329, 494] on swiper-container at bounding box center [784, 427] width 1568 height 454
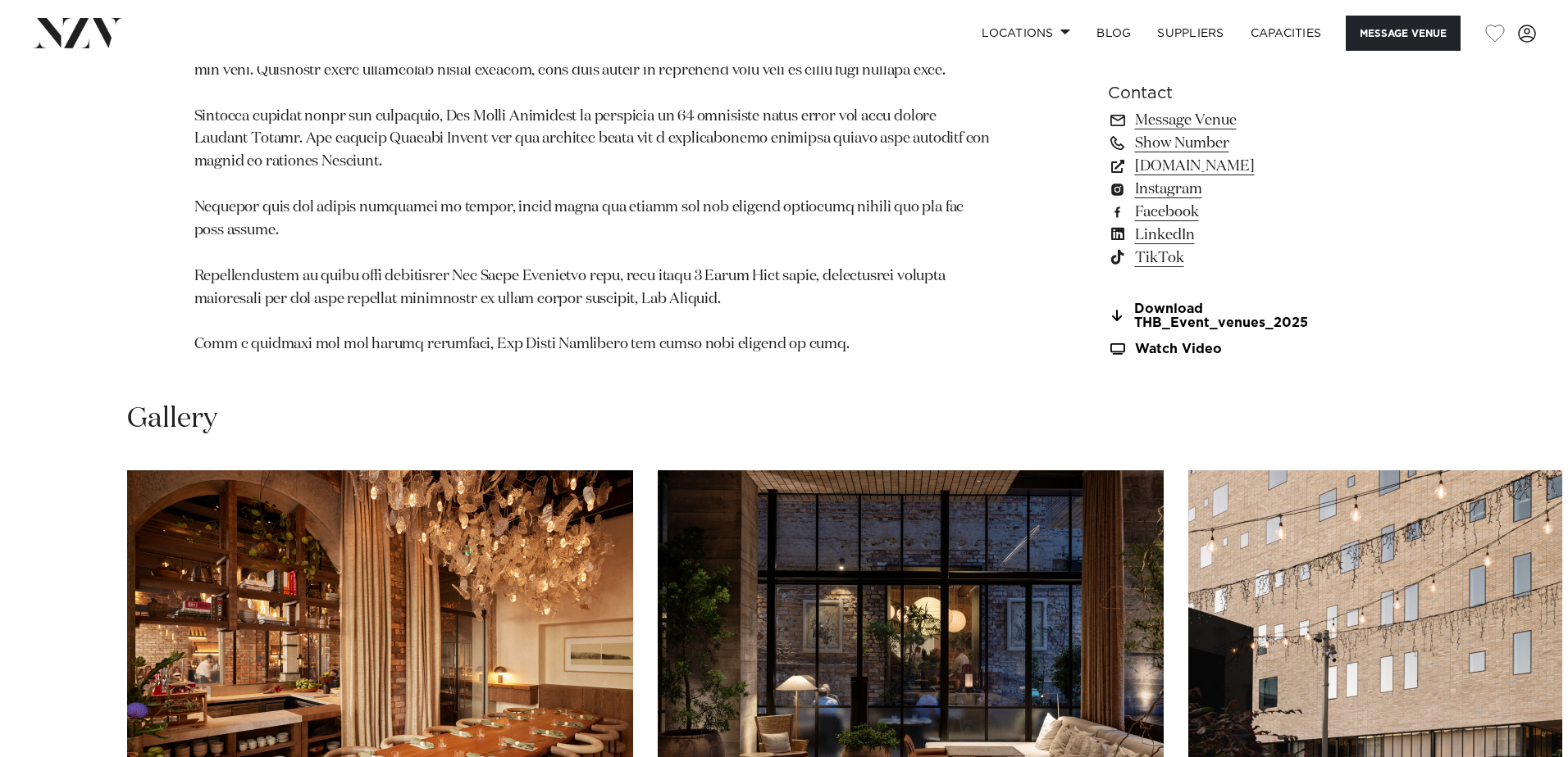
scroll to position [2213, 0]
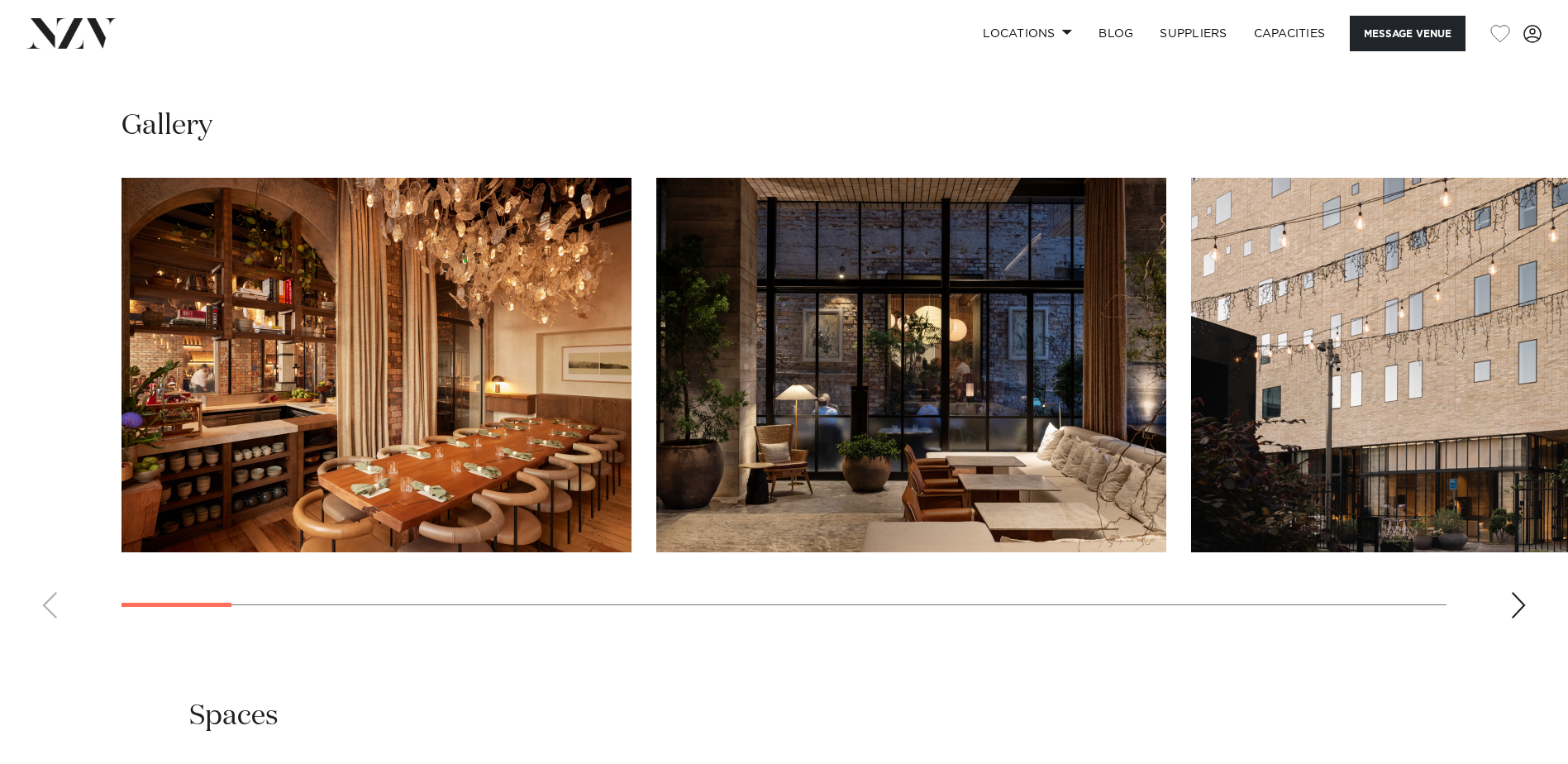
click at [328, 312] on img "1 / 30" at bounding box center [376, 365] width 510 height 375
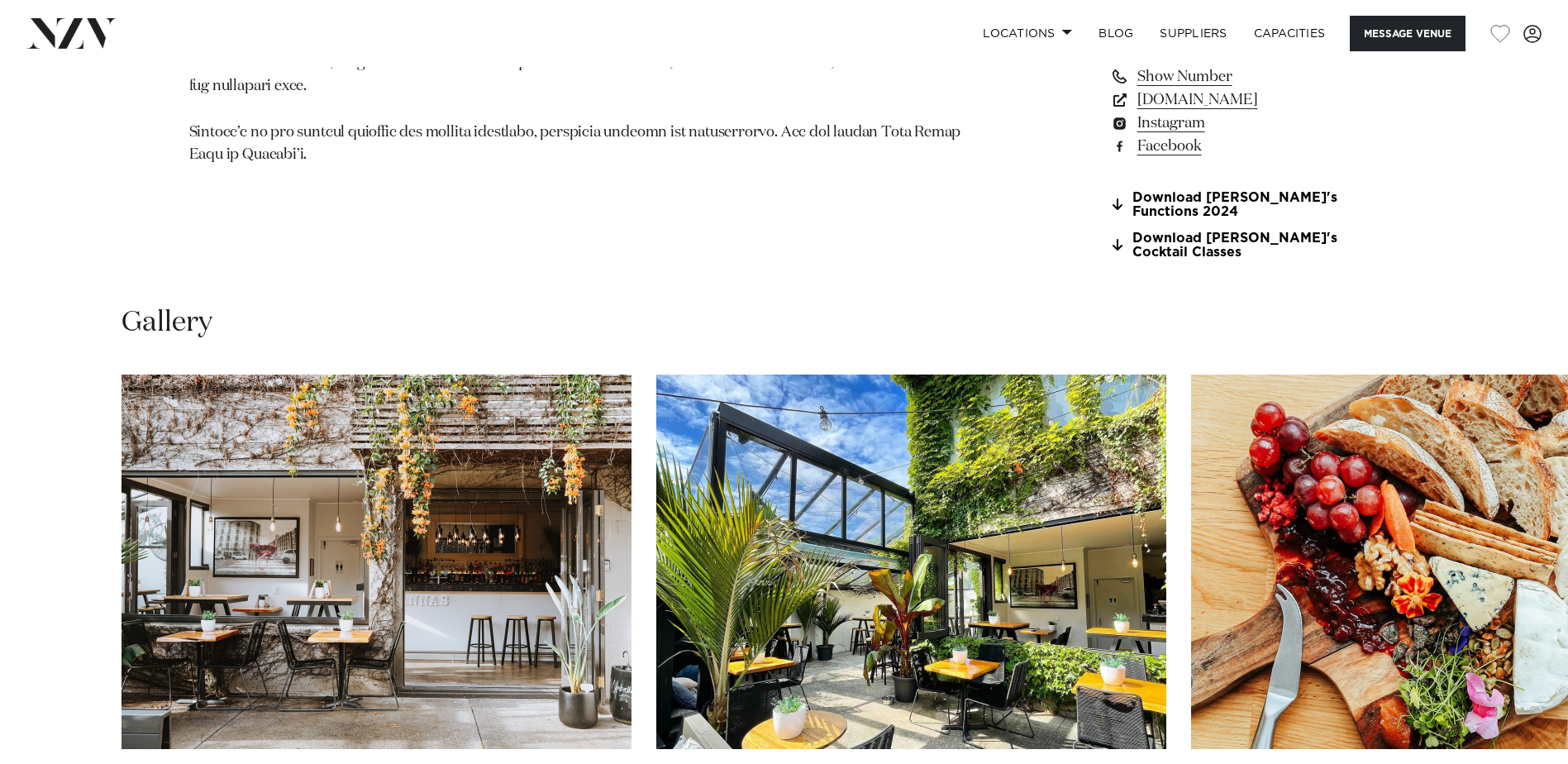
scroll to position [1737, 0]
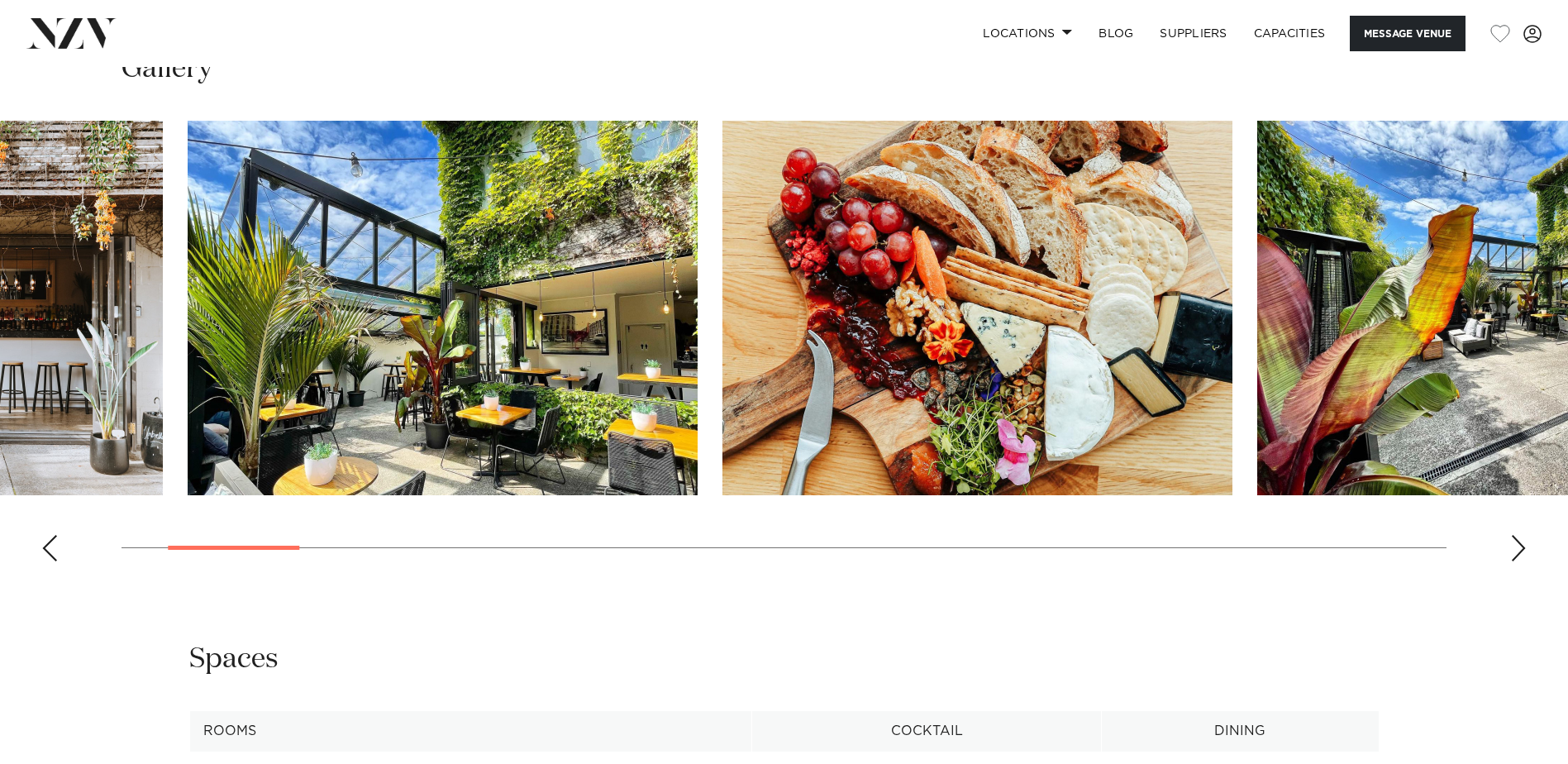
click at [219, 417] on img "2 / 25" at bounding box center [443, 307] width 510 height 375
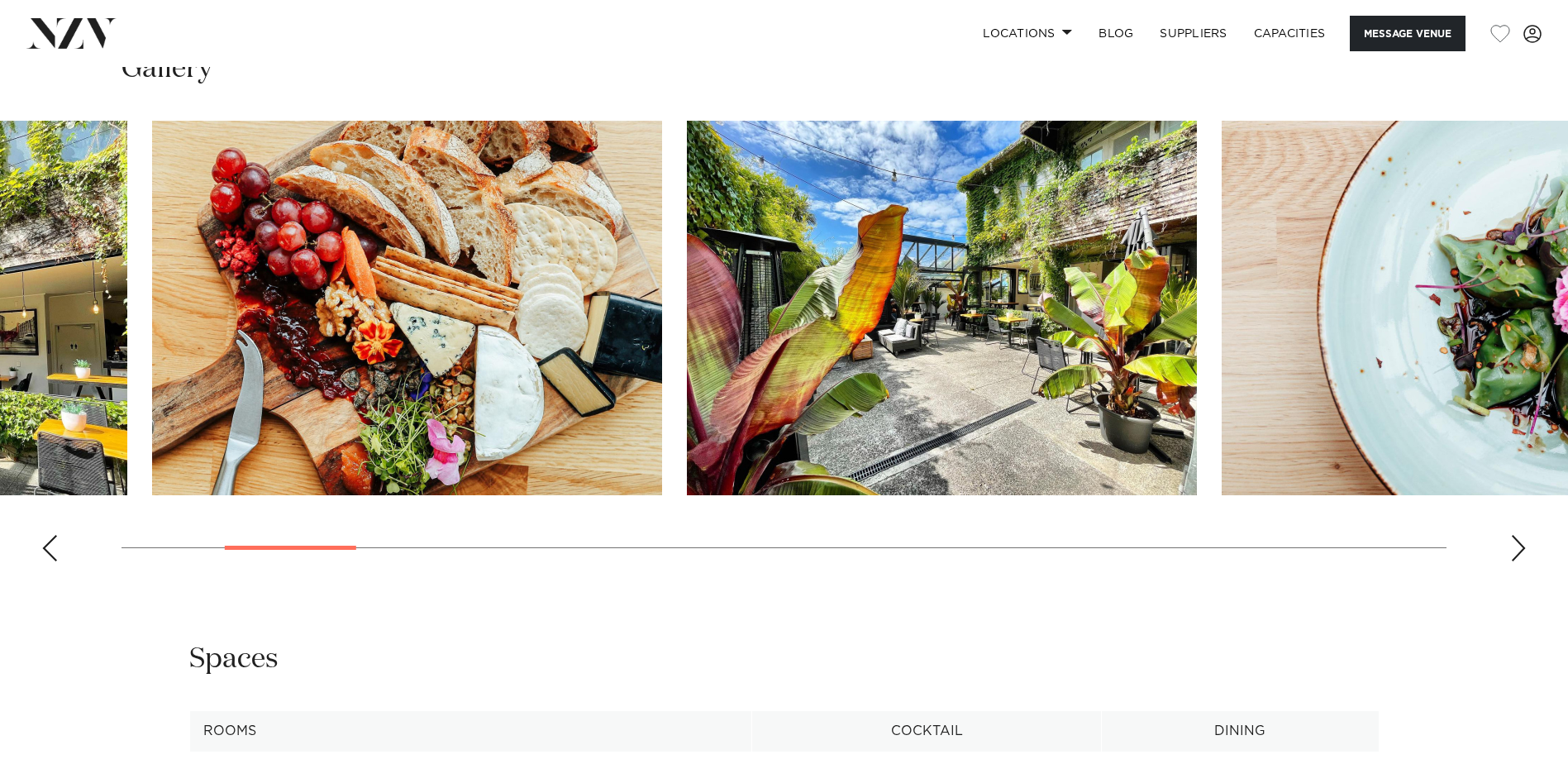
click at [0, 435] on html "Locations [GEOGRAPHIC_DATA] [GEOGRAPHIC_DATA] [GEOGRAPHIC_DATA] [GEOGRAPHIC_DAT…" at bounding box center [784, 67] width 1568 height 3608
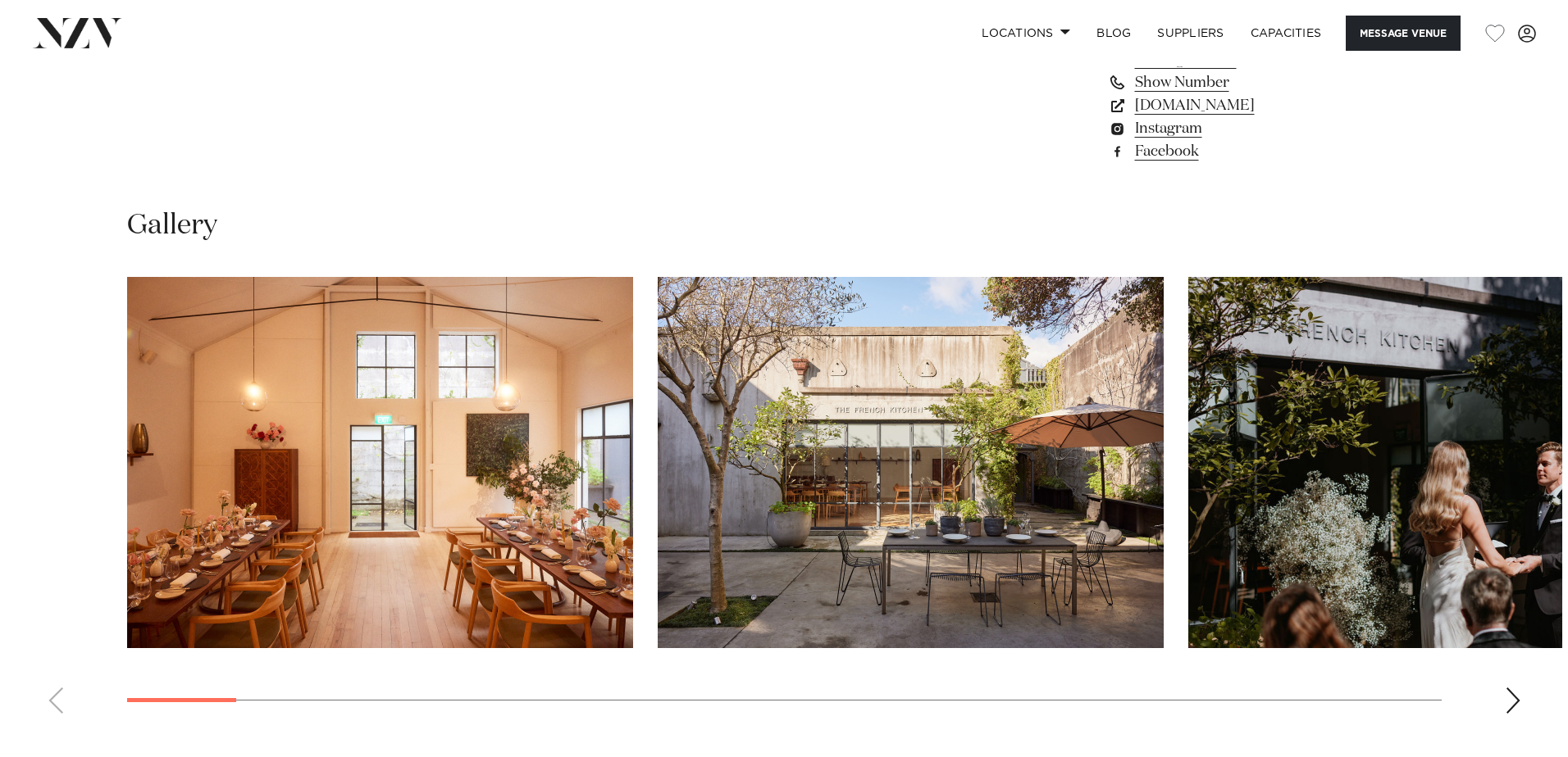
scroll to position [1475, 0]
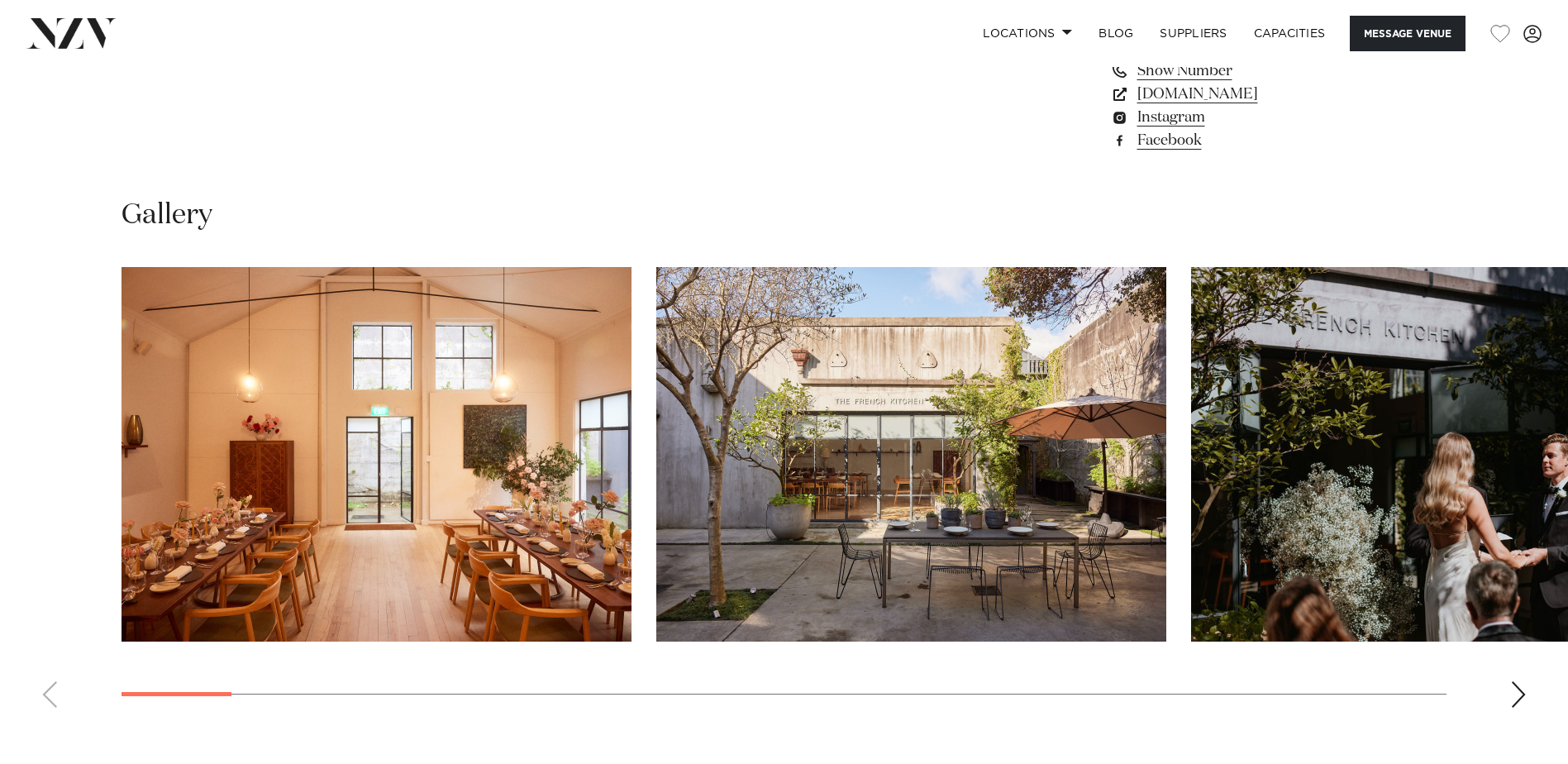
click at [404, 521] on img "1 / 30" at bounding box center [376, 454] width 510 height 375
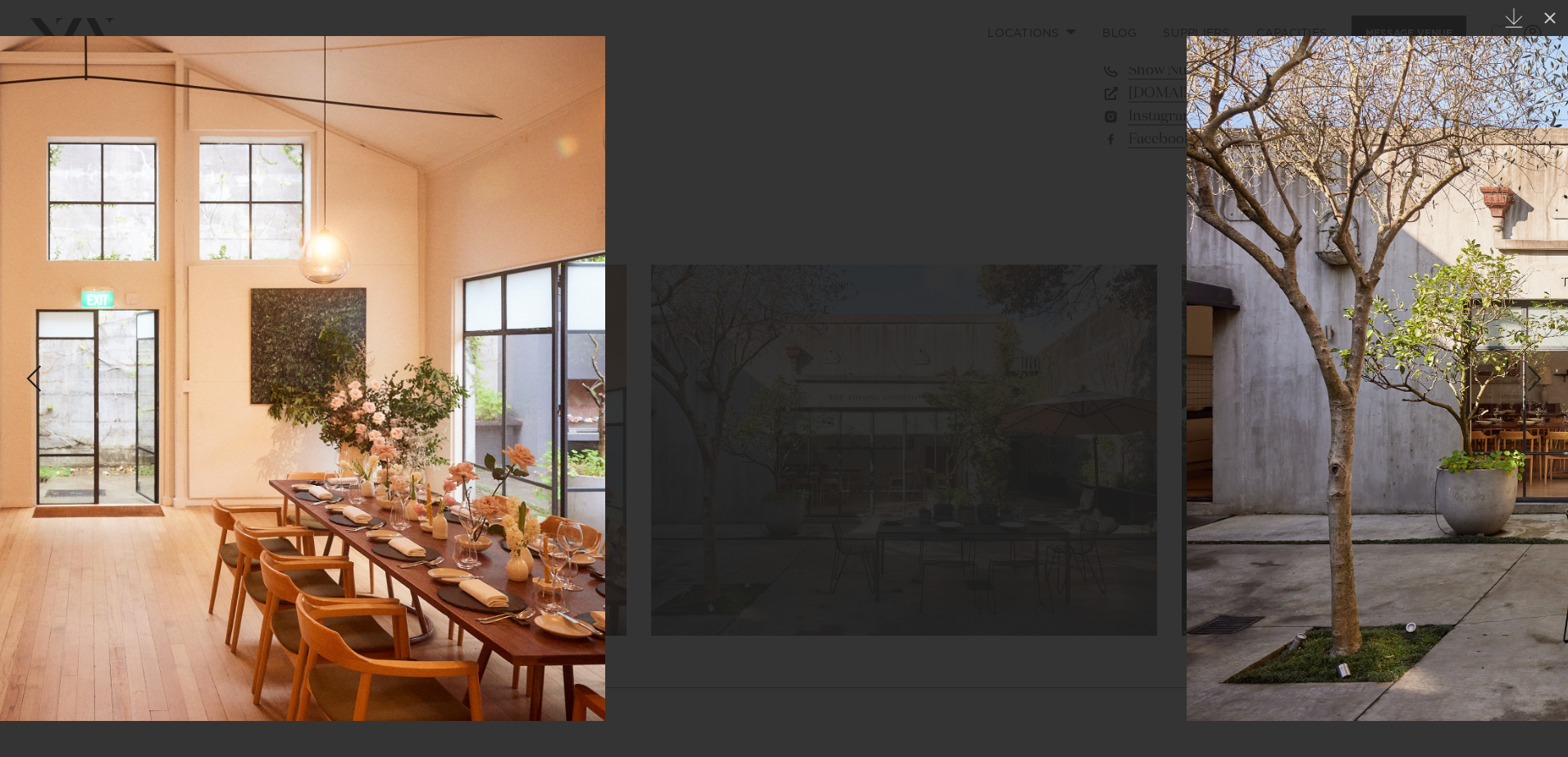
drag, startPoint x: 1129, startPoint y: 474, endPoint x: 389, endPoint y: 491, distance: 740.2
click at [421, 491] on img at bounding box center [91, 379] width 1027 height 685
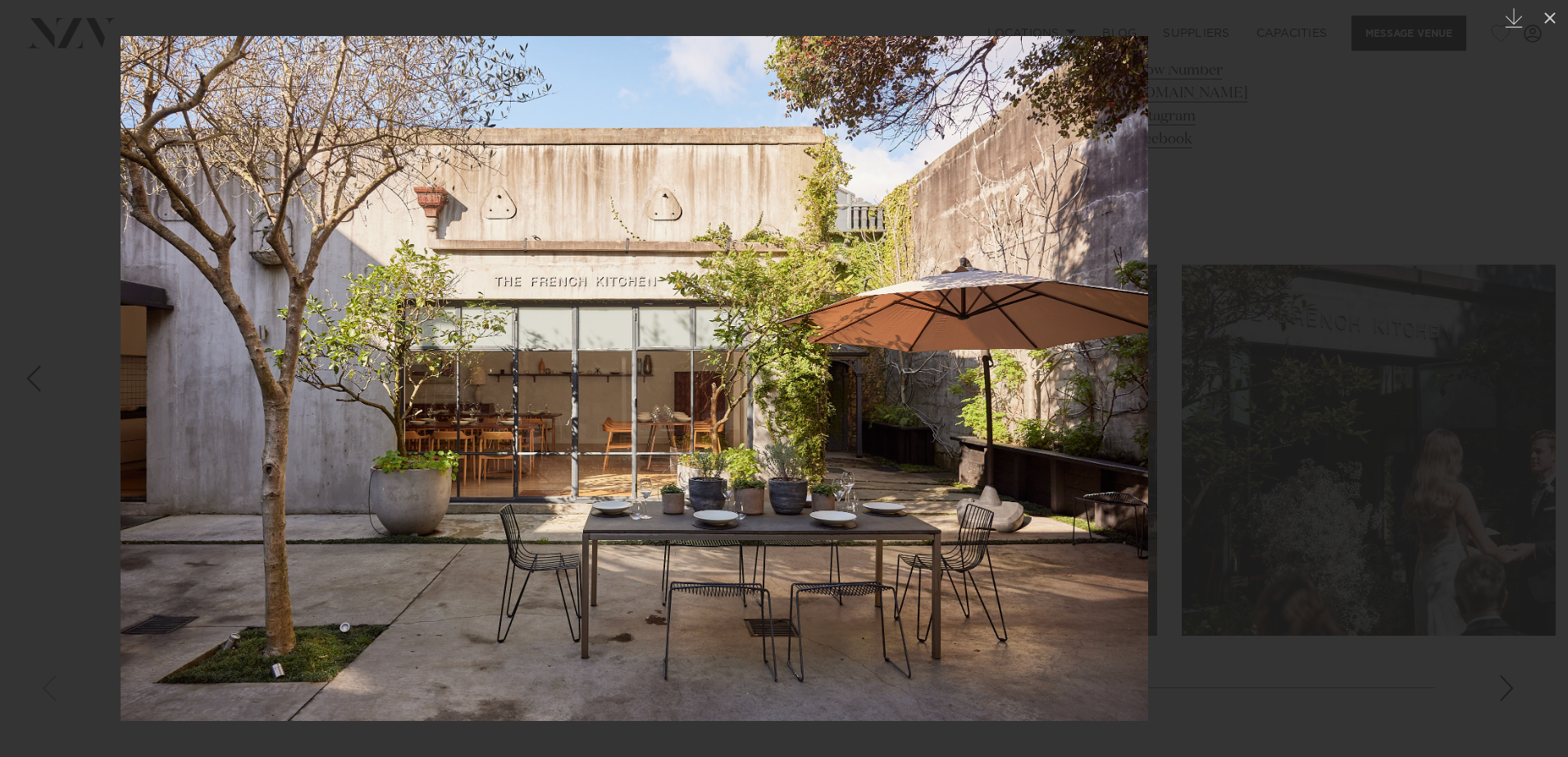
drag, startPoint x: 1123, startPoint y: 483, endPoint x: 361, endPoint y: 512, distance: 762.6
click at [382, 512] on img at bounding box center [634, 379] width 1027 height 685
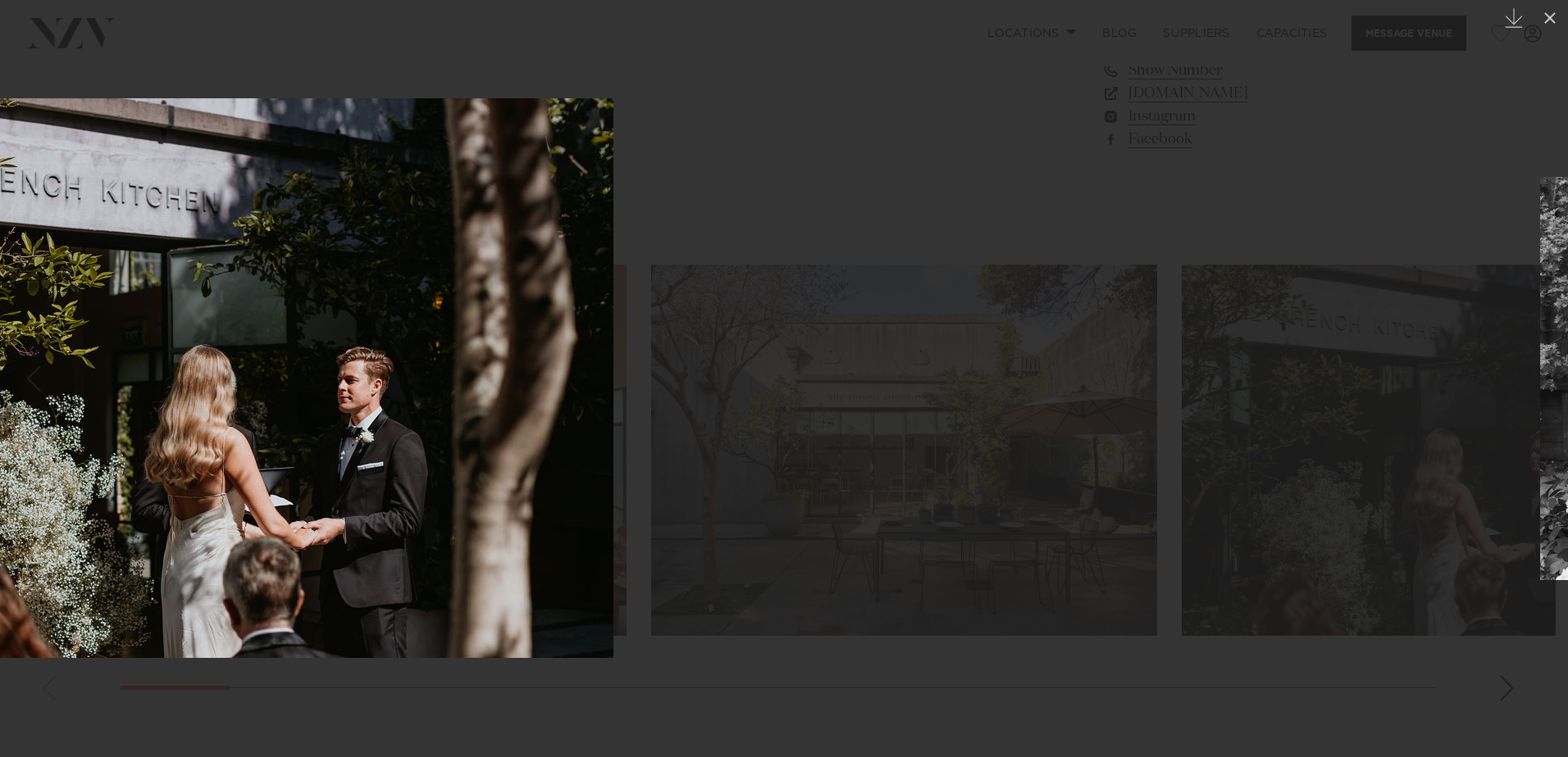
drag, startPoint x: 869, startPoint y: 492, endPoint x: 76, endPoint y: 510, distance: 793.2
click at [83, 513] on img at bounding box center [194, 378] width 839 height 560
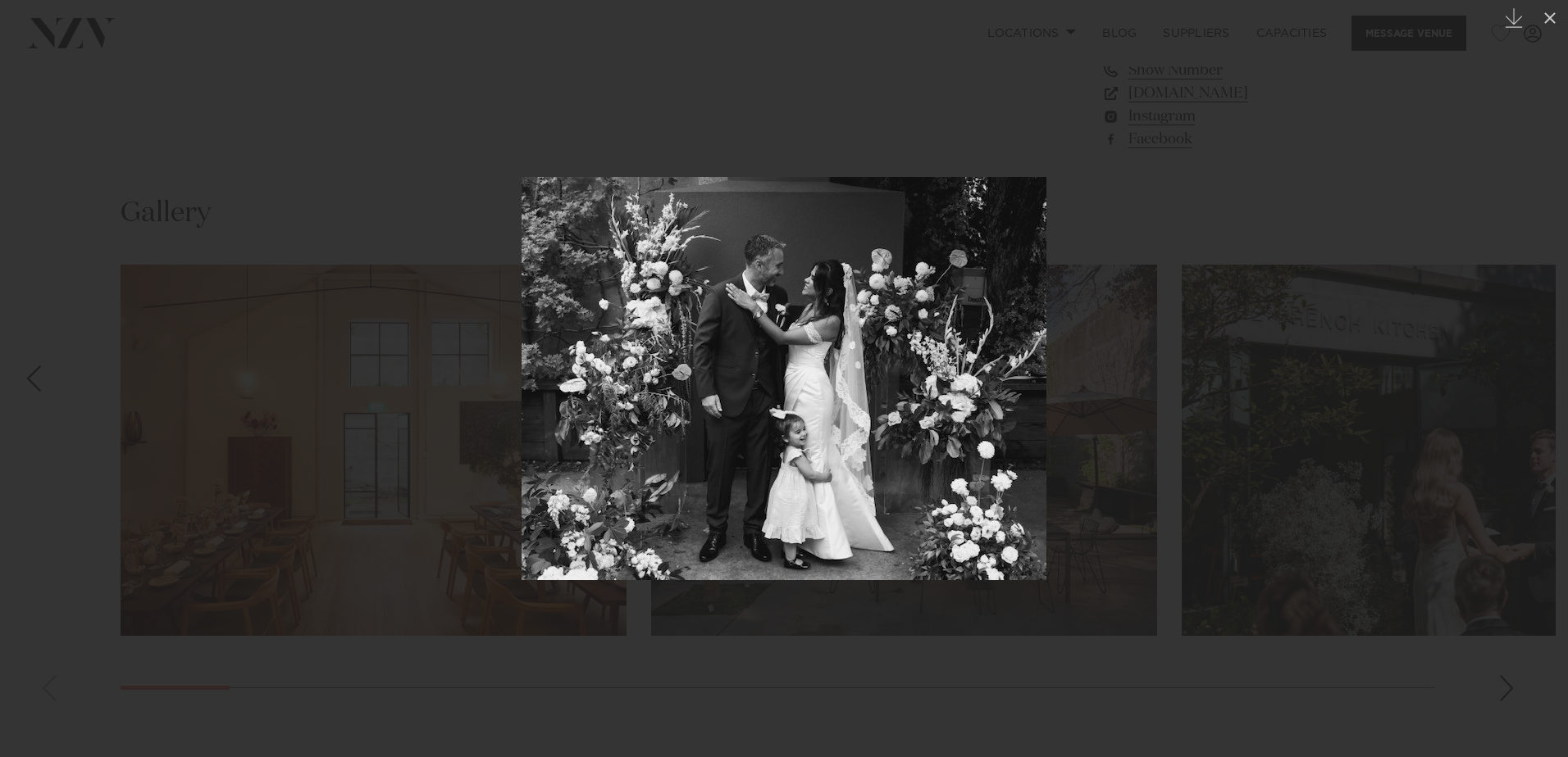
drag, startPoint x: 796, startPoint y: 481, endPoint x: 0, endPoint y: 529, distance: 797.4
click at [521, 531] on img at bounding box center [784, 378] width 525 height 403
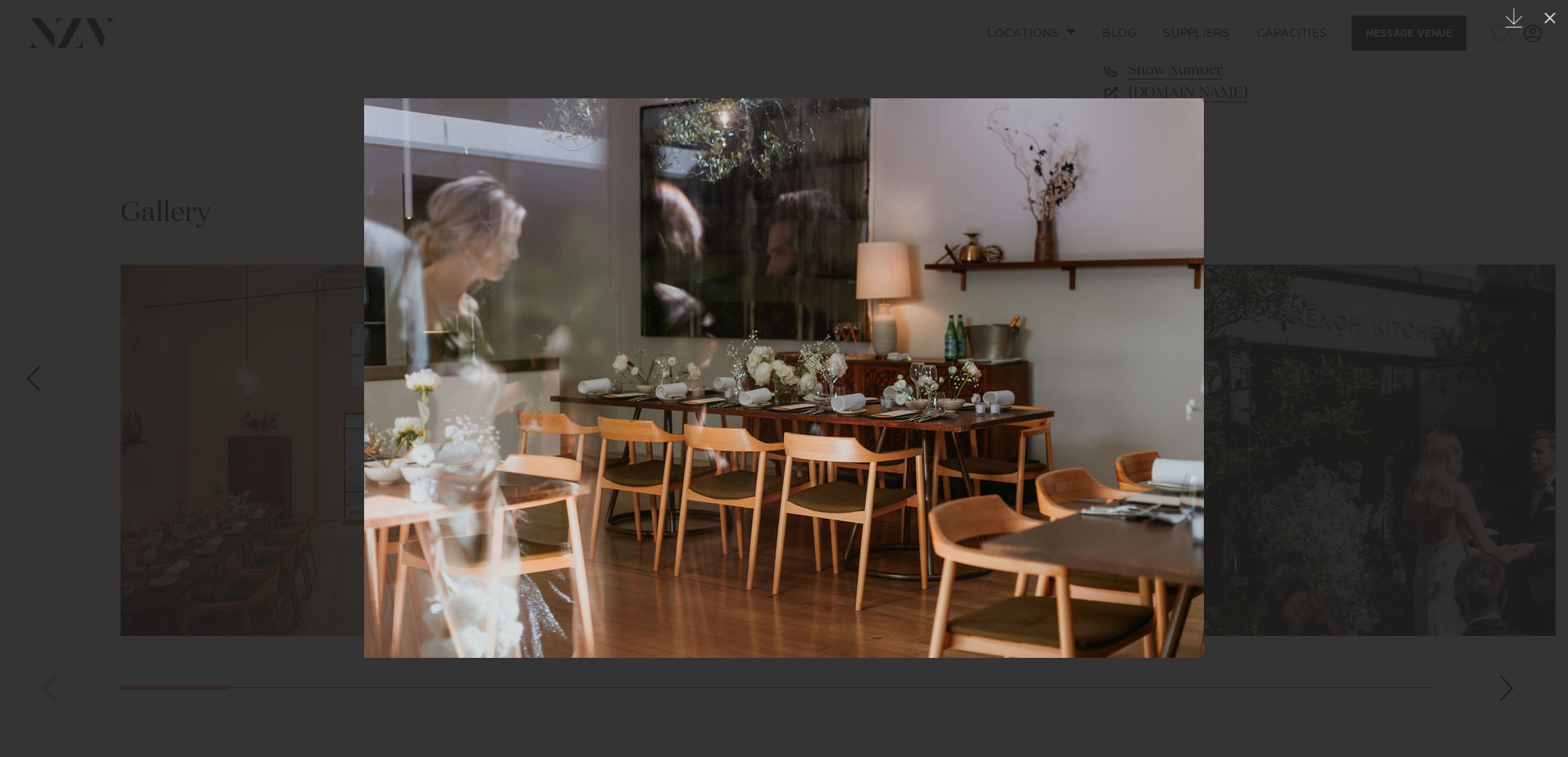
drag, startPoint x: 1138, startPoint y: 485, endPoint x: 421, endPoint y: 539, distance: 719.0
click at [427, 540] on img at bounding box center [784, 378] width 839 height 560
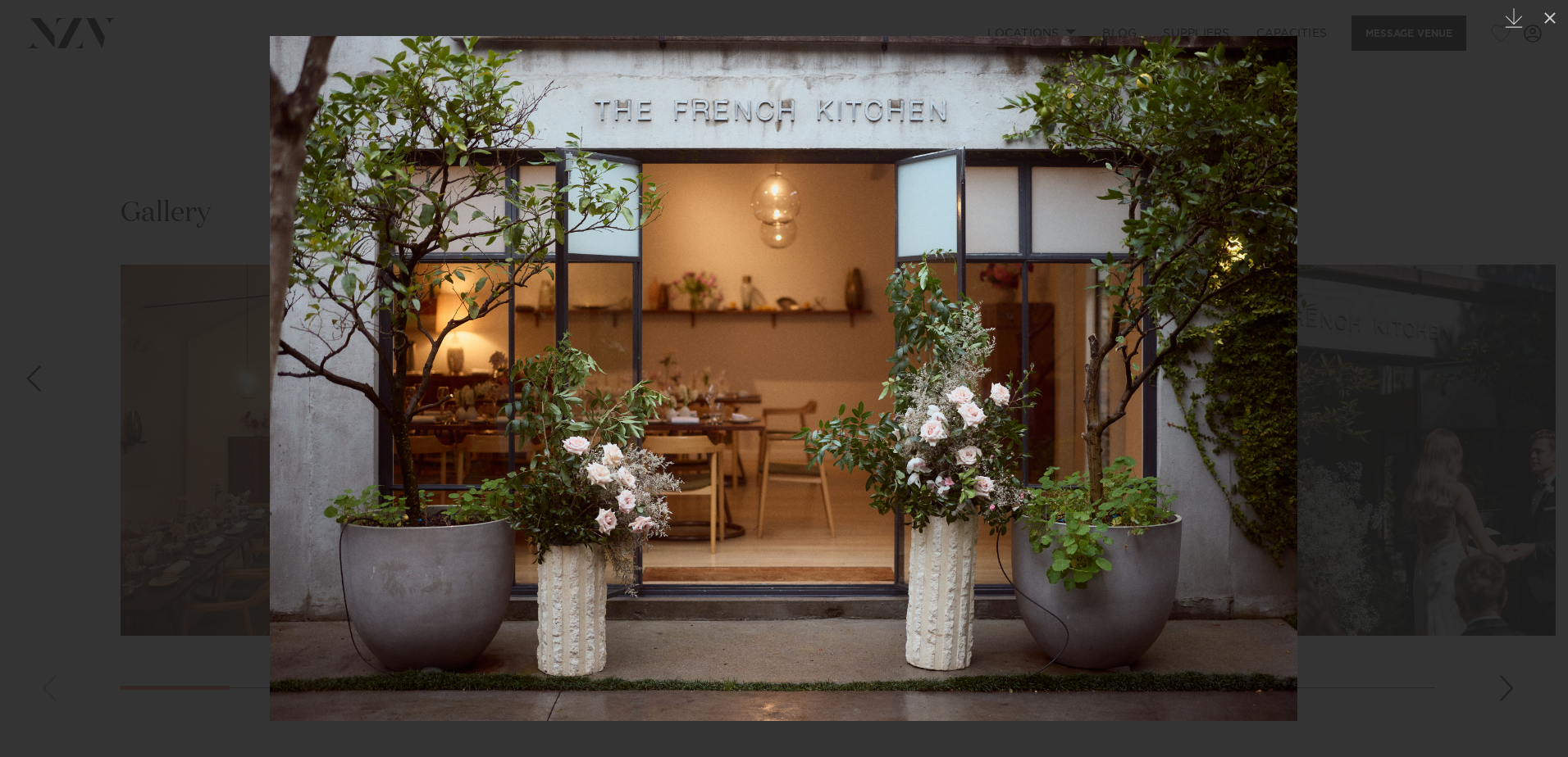
drag, startPoint x: 1150, startPoint y: 474, endPoint x: 349, endPoint y: 495, distance: 801.3
click at [349, 495] on img at bounding box center [784, 379] width 1027 height 685
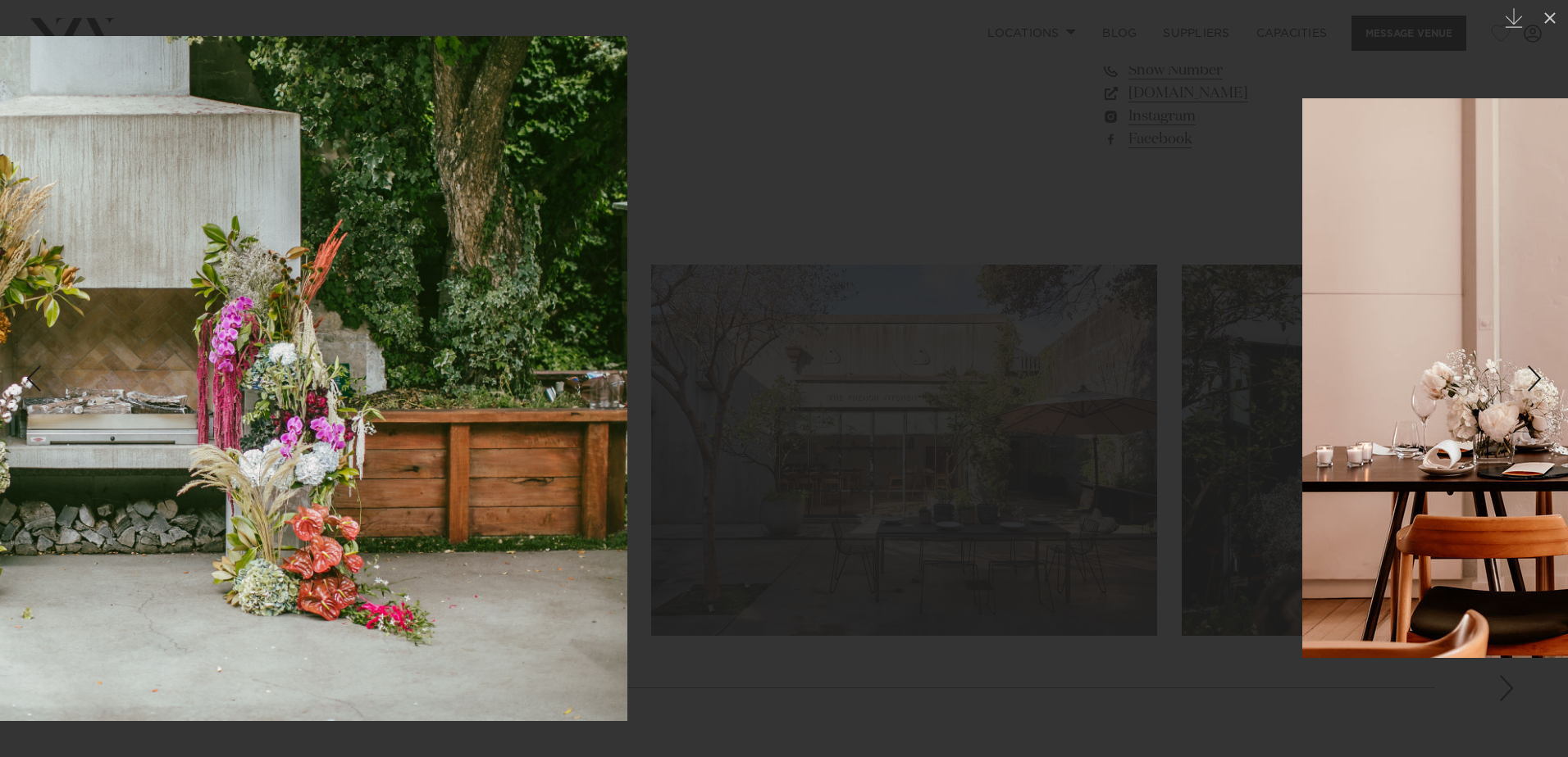
drag, startPoint x: 1043, startPoint y: 465, endPoint x: 349, endPoint y: 497, distance: 694.7
click at [349, 497] on img at bounding box center [113, 379] width 1028 height 685
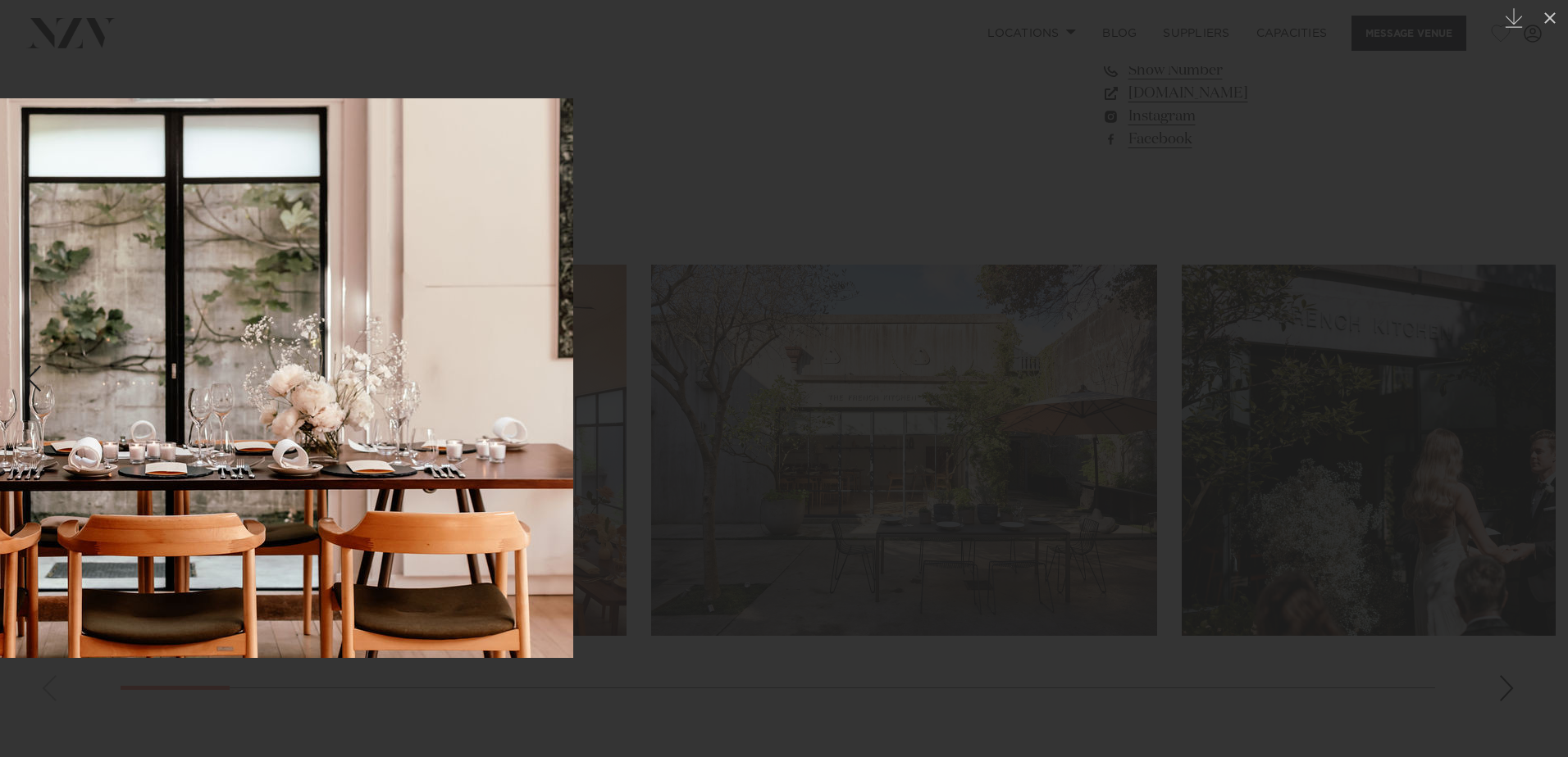
drag, startPoint x: 862, startPoint y: 451, endPoint x: 199, endPoint y: 474, distance: 663.4
click at [199, 474] on img at bounding box center [153, 378] width 839 height 560
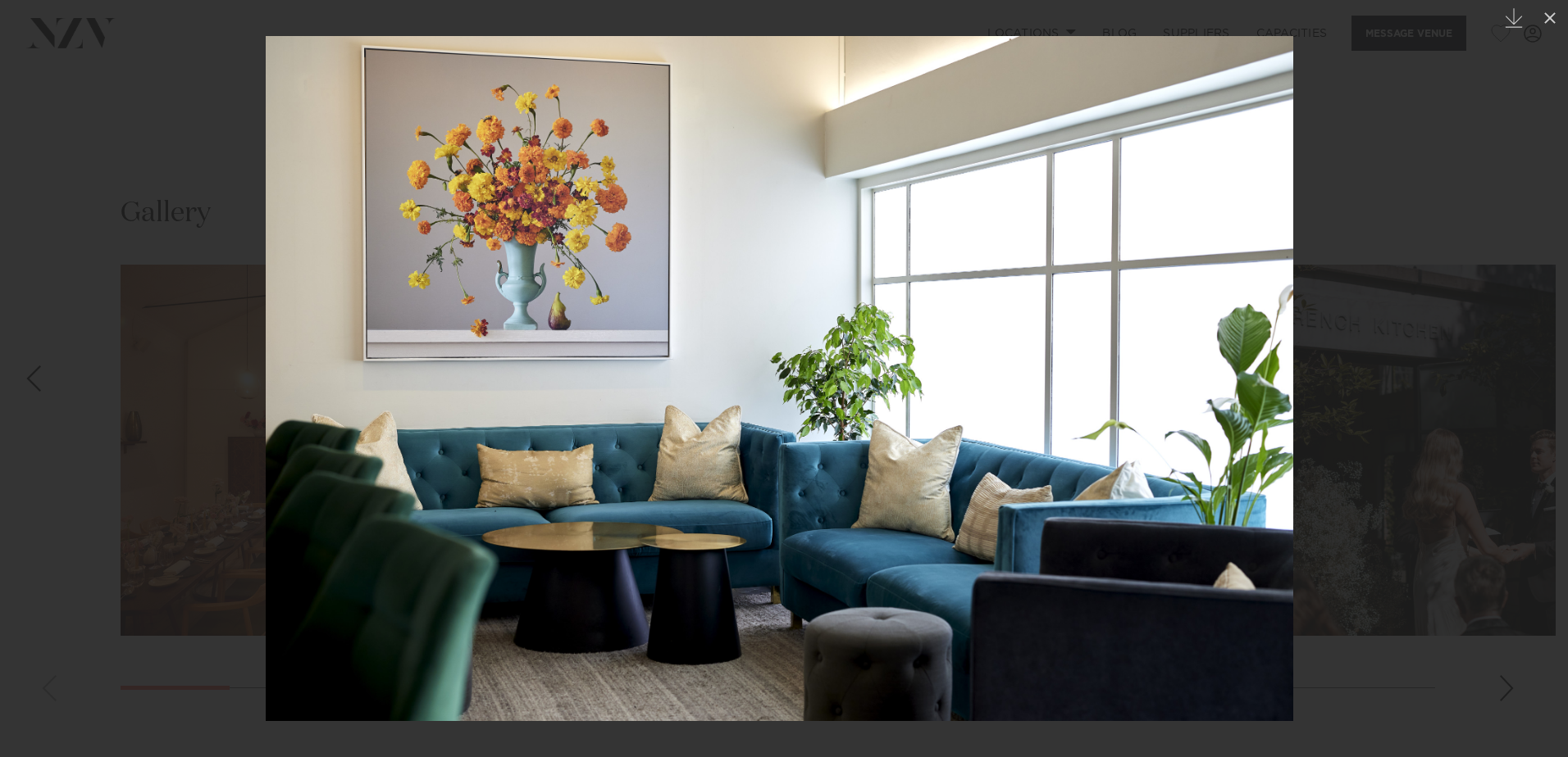
drag, startPoint x: 871, startPoint y: 433, endPoint x: 174, endPoint y: 491, distance: 699.4
click at [266, 491] on img at bounding box center [779, 379] width 1027 height 685
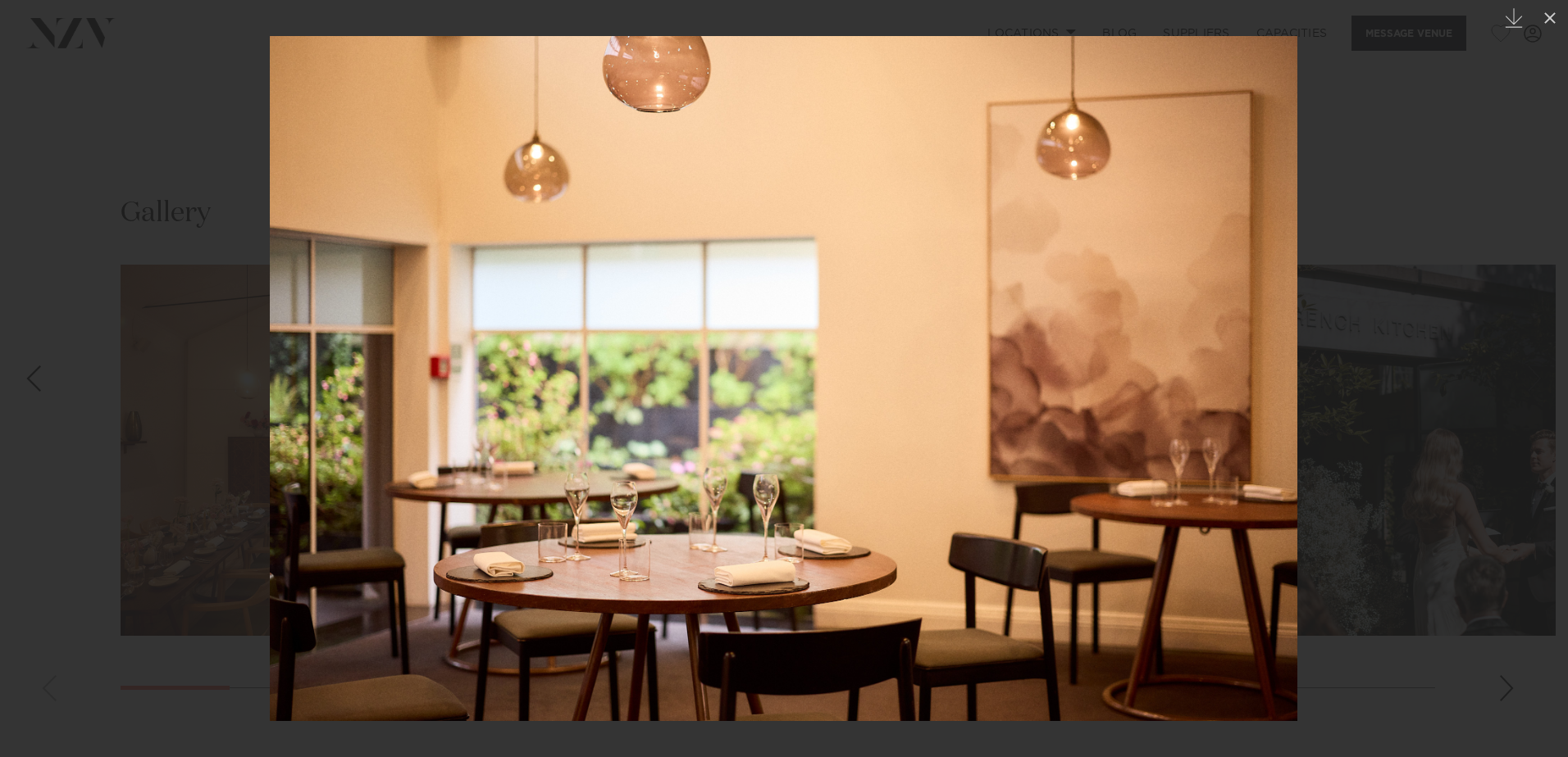
click at [270, 480] on img at bounding box center [784, 379] width 1027 height 685
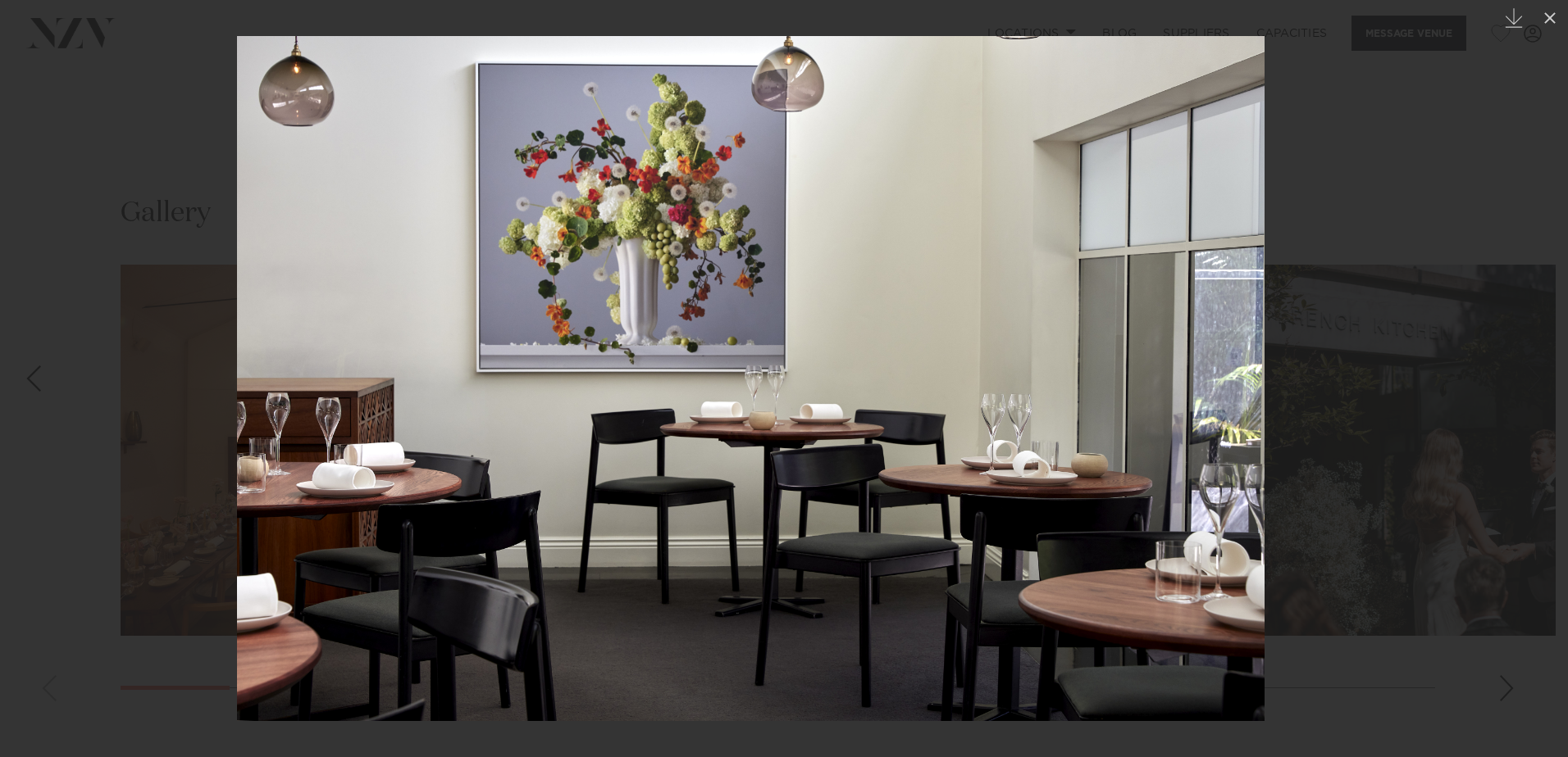
drag, startPoint x: 889, startPoint y: 469, endPoint x: 115, endPoint y: 518, distance: 775.5
click at [237, 518] on img at bounding box center [751, 379] width 1027 height 685
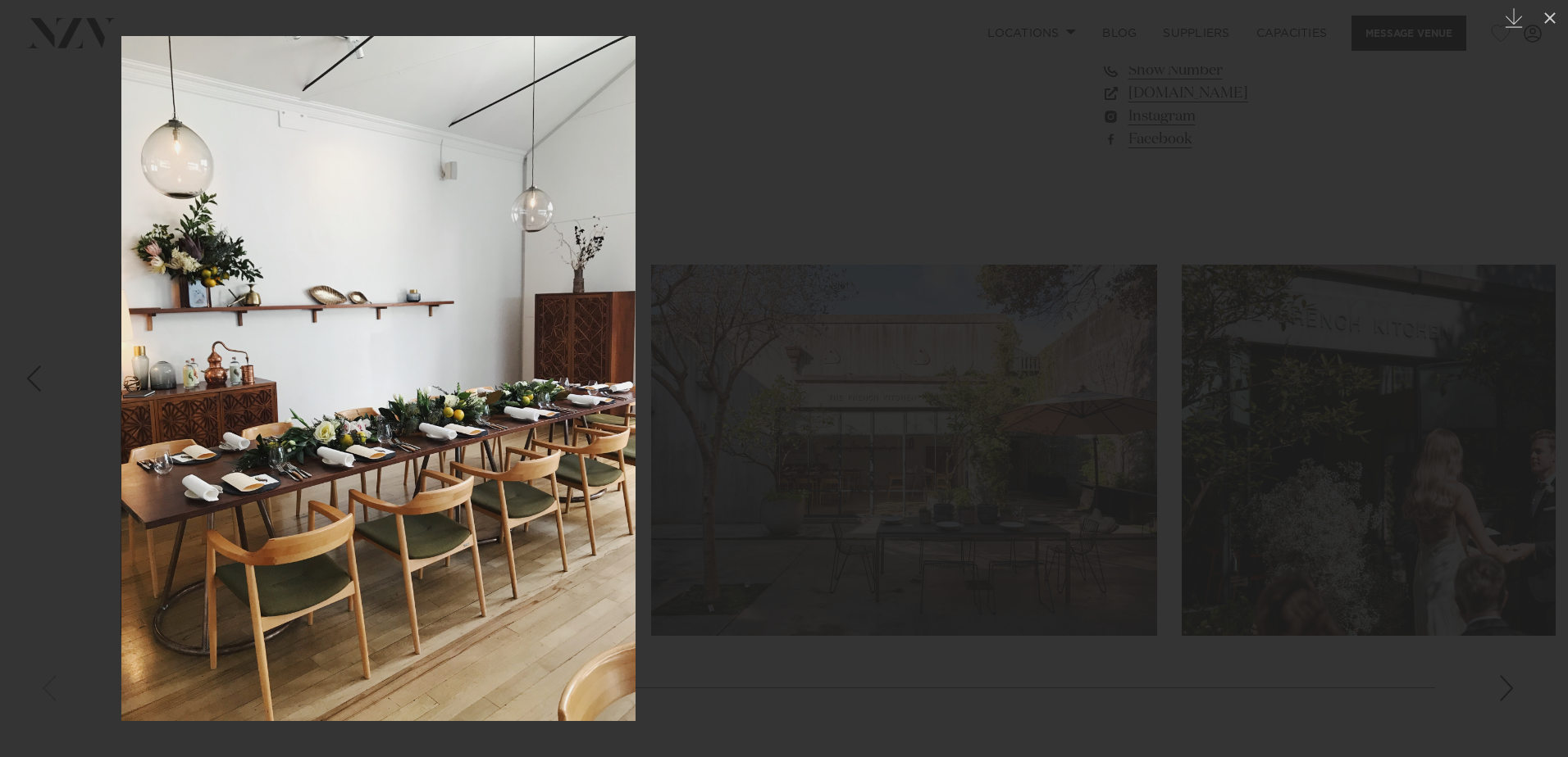
drag, startPoint x: 795, startPoint y: 456, endPoint x: 135, endPoint y: 450, distance: 660.0
click at [0, 494] on html "Locations Auckland Wellington Christchurch Queenstown Hamilton Northland Bay of…" at bounding box center [784, 283] width 1568 height 3515
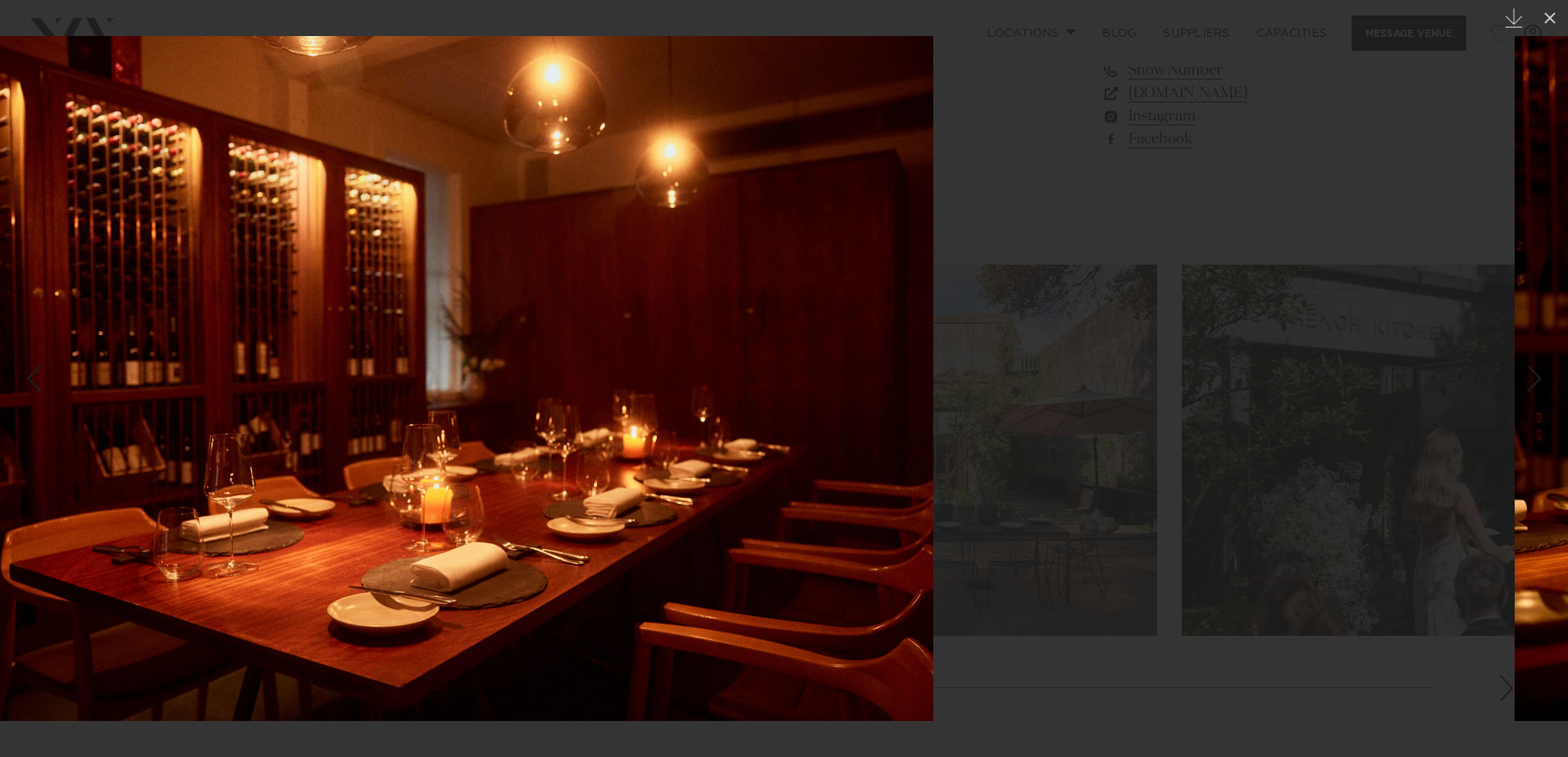
drag, startPoint x: 344, startPoint y: 459, endPoint x: -180, endPoint y: 462, distance: 524.0
click at [0, 462] on html "Locations Auckland Wellington Christchurch Queenstown Hamilton Northland Bay of…" at bounding box center [784, 283] width 1568 height 3515
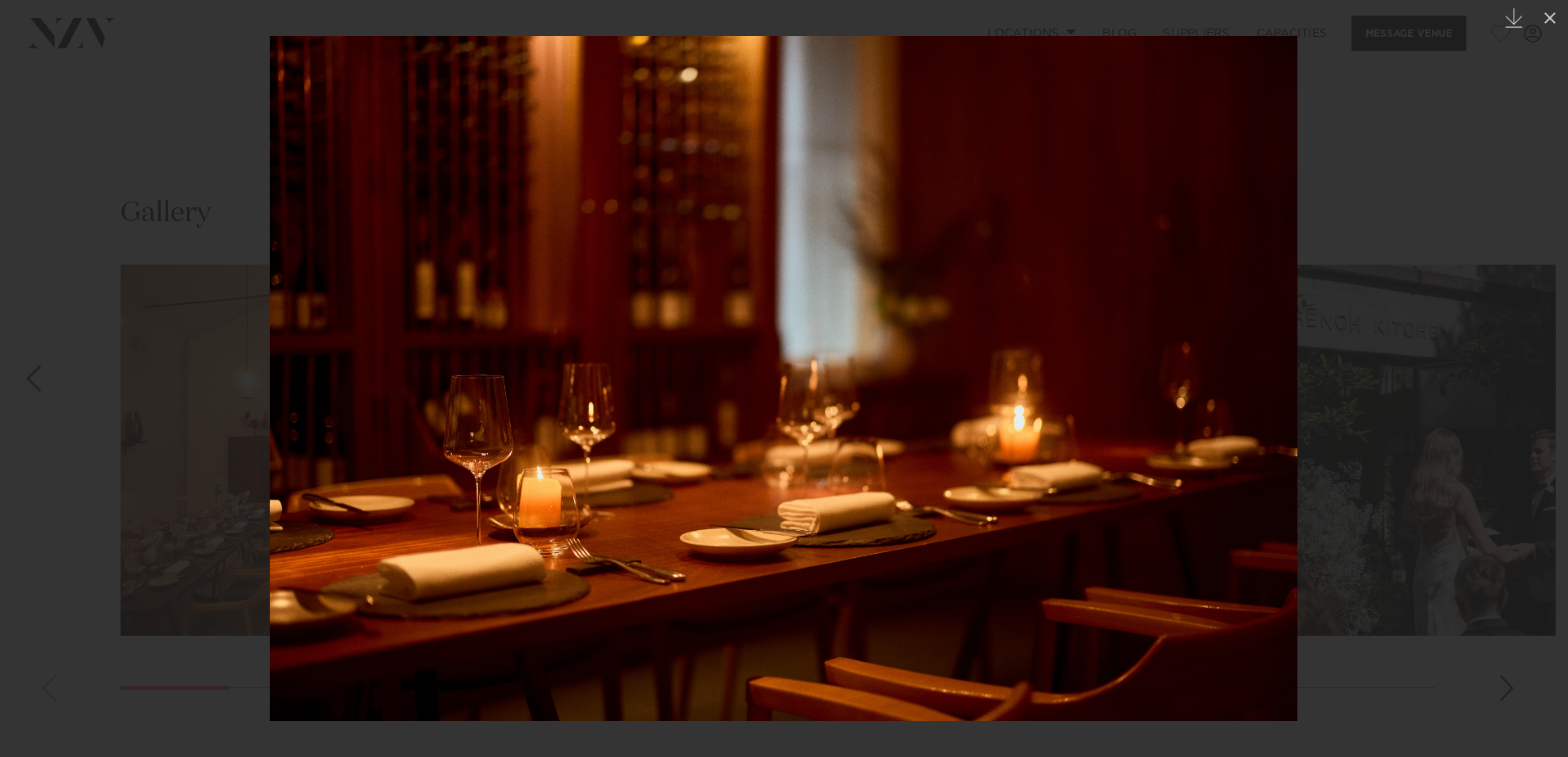
drag, startPoint x: 866, startPoint y: 326, endPoint x: 160, endPoint y: 376, distance: 707.8
click at [270, 376] on img at bounding box center [784, 379] width 1027 height 685
